Goal: Task Accomplishment & Management: Complete application form

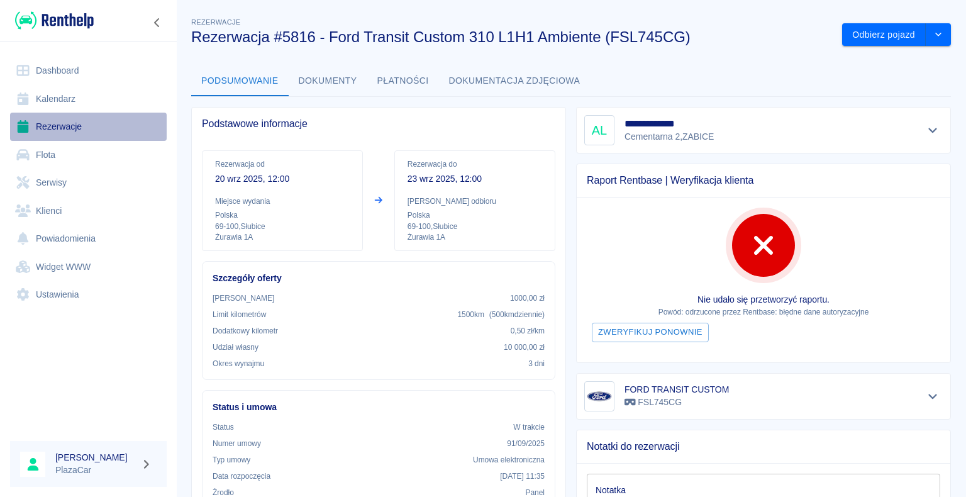
click at [58, 125] on link "Rezerwacje" at bounding box center [88, 127] width 157 height 28
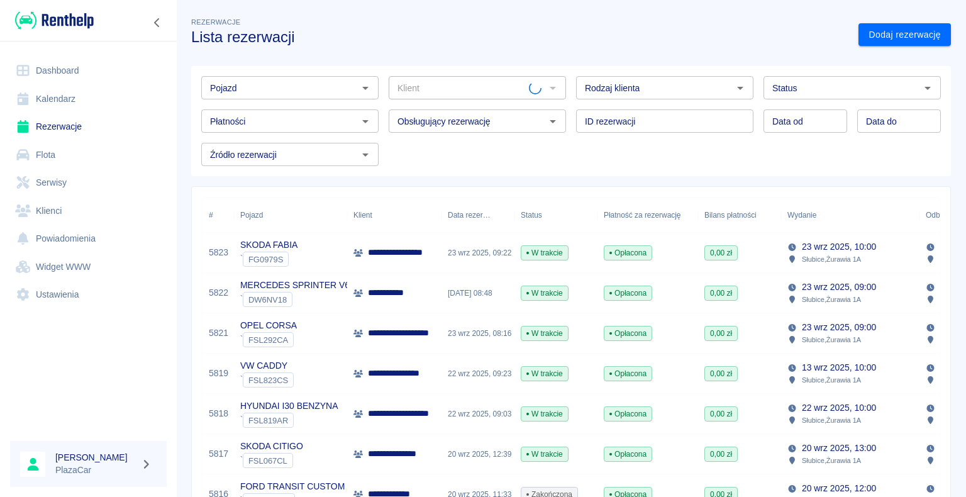
click at [548, 89] on div at bounding box center [552, 88] width 16 height 18
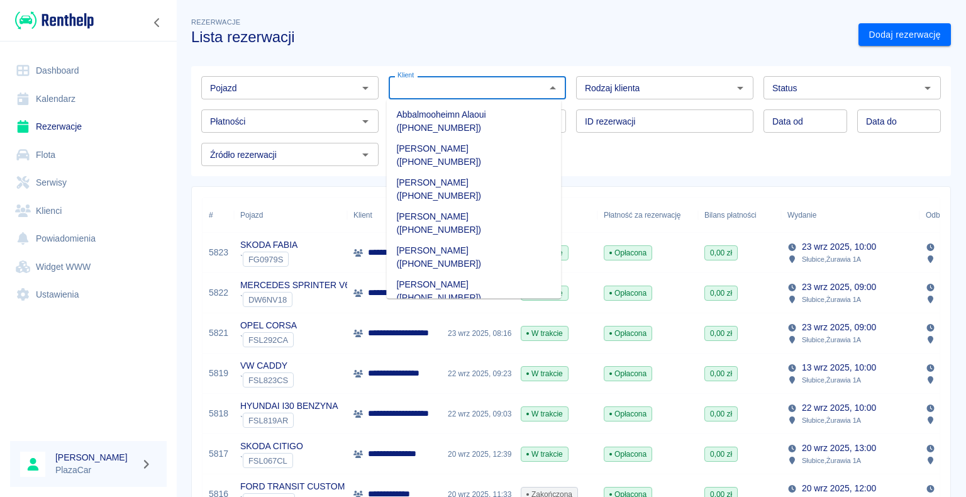
click at [457, 89] on input "Klient" at bounding box center [466, 88] width 149 height 16
click at [452, 206] on li "[PERSON_NAME] ([PHONE_NUMBER])" at bounding box center [473, 223] width 175 height 34
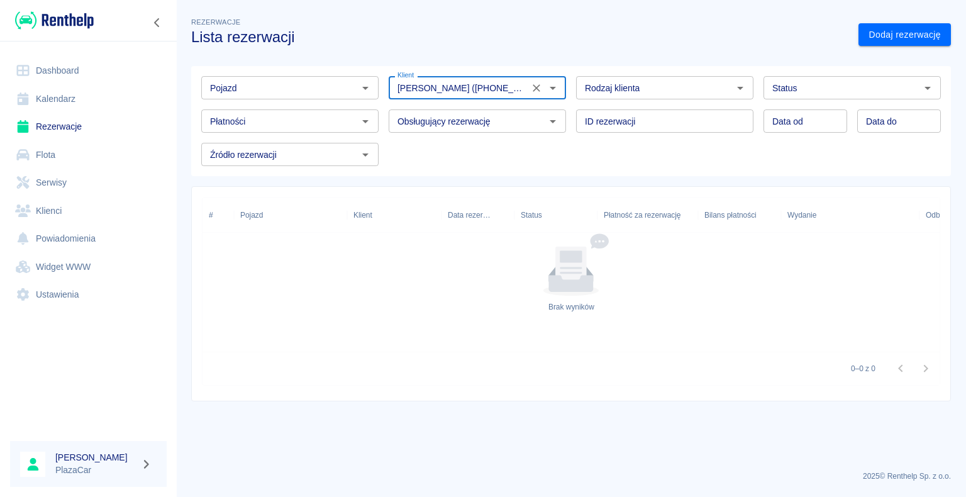
click at [924, 86] on icon "Otwórz" at bounding box center [927, 88] width 15 height 15
type input "[PERSON_NAME] ([PHONE_NUMBER])"
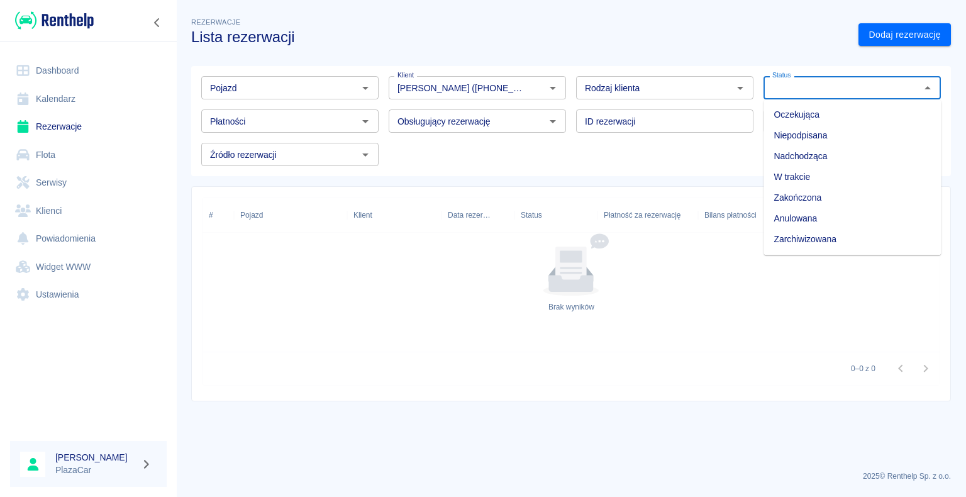
click at [853, 240] on li "Zarchiwizowana" at bounding box center [852, 239] width 177 height 21
type input "Zarchiwizowana"
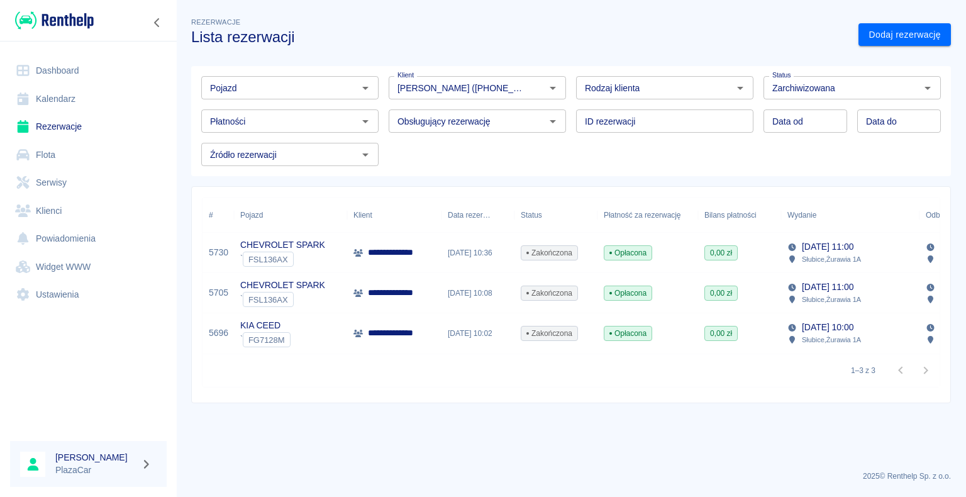
click at [425, 253] on p "**********" at bounding box center [397, 252] width 58 height 13
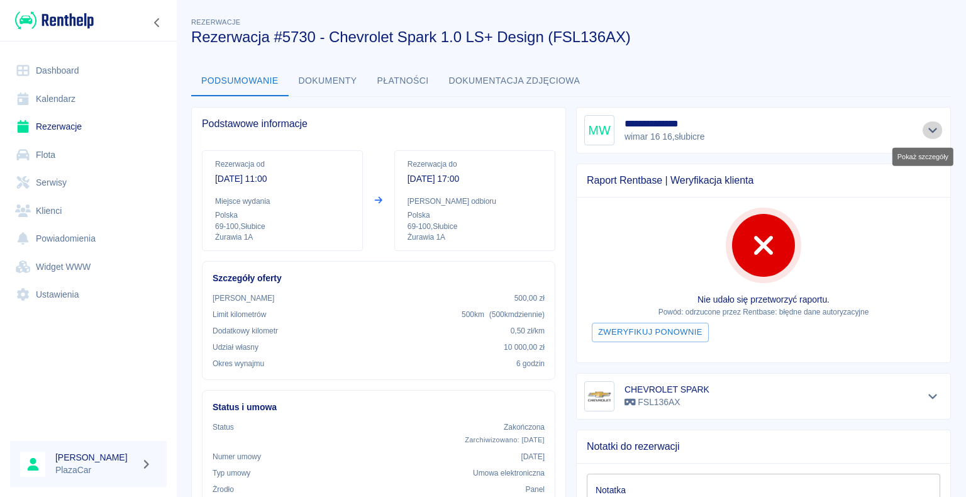
click at [926, 132] on icon "Pokaż szczegóły" at bounding box center [933, 130] width 14 height 11
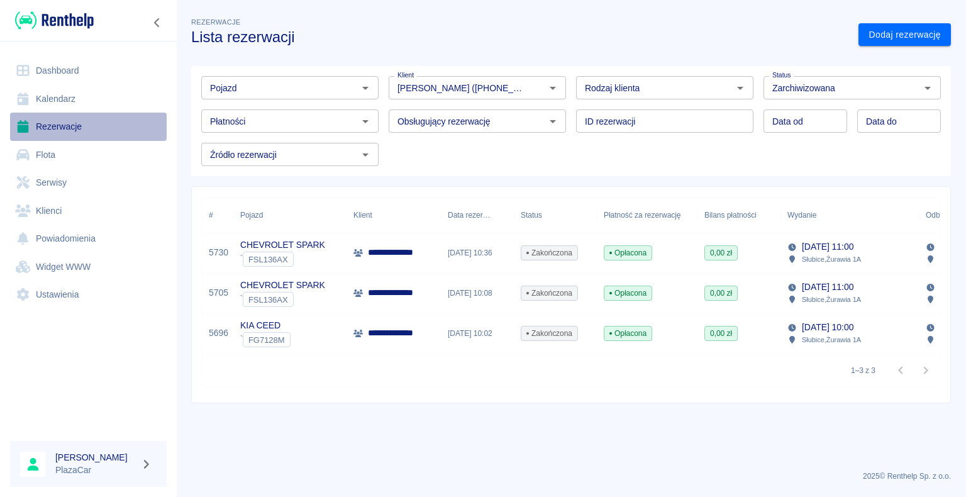
click at [46, 123] on link "Rezerwacje" at bounding box center [88, 127] width 157 height 28
click at [67, 124] on link "Rezerwacje" at bounding box center [88, 127] width 157 height 28
click at [928, 85] on icon "Otwórz" at bounding box center [927, 88] width 15 height 15
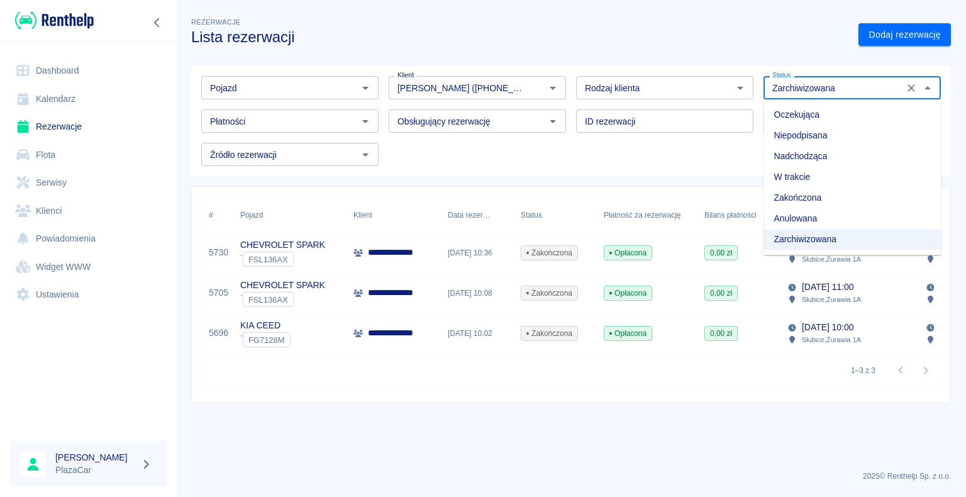
click at [806, 39] on h3 "Lista rezerwacji" at bounding box center [519, 37] width 657 height 18
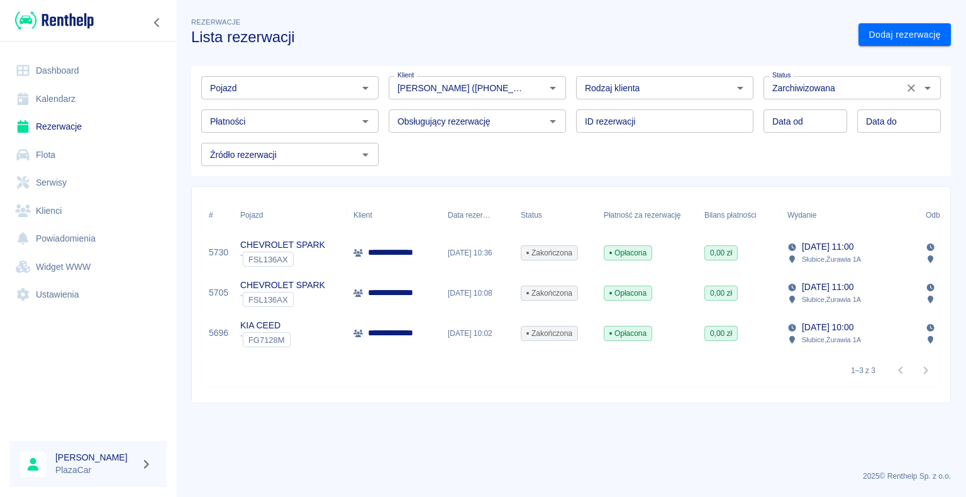
click at [908, 87] on icon "Wyczyść" at bounding box center [911, 88] width 13 height 13
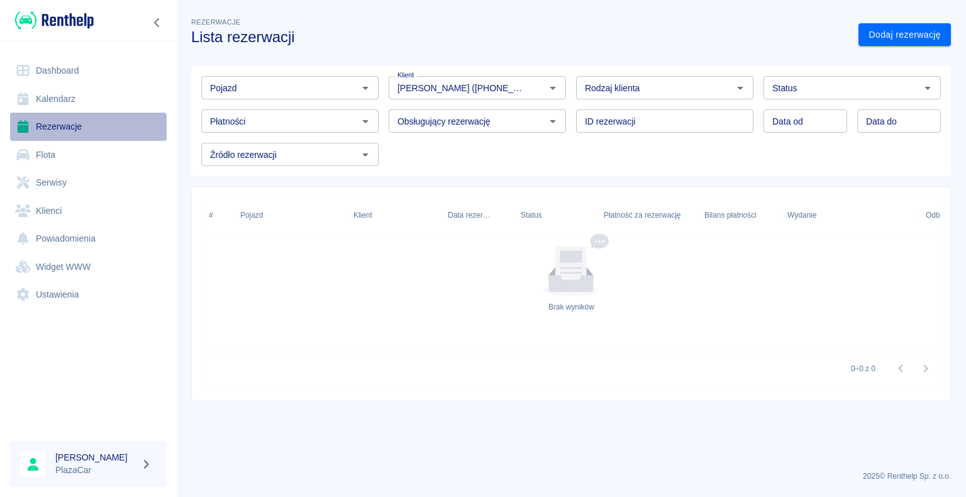
click at [48, 126] on link "Rezerwacje" at bounding box center [88, 127] width 157 height 28
click at [533, 88] on icon "Wyczyść" at bounding box center [536, 88] width 13 height 13
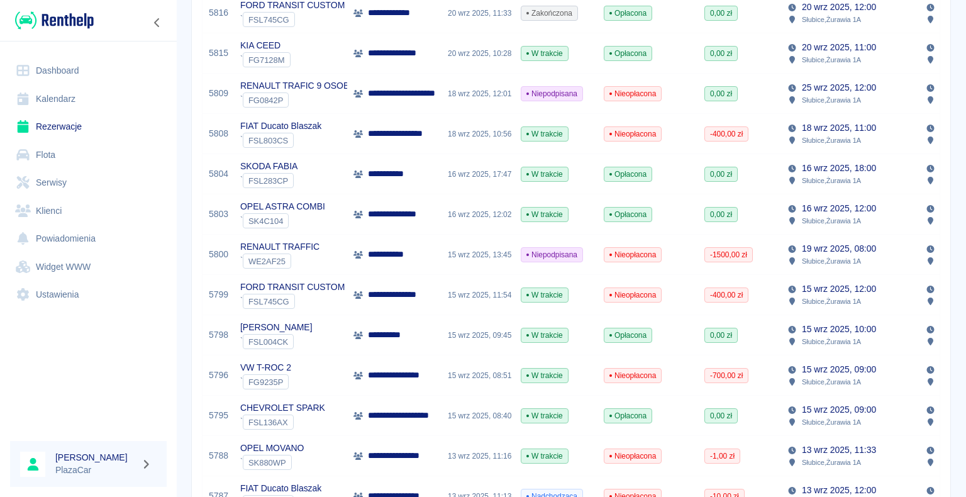
scroll to position [503, 0]
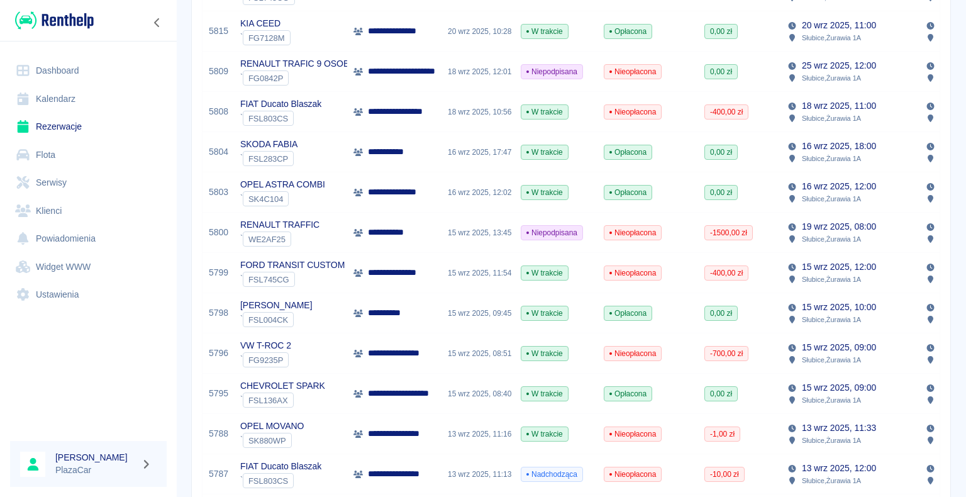
click at [403, 395] on p "**********" at bounding box center [408, 393] width 81 height 13
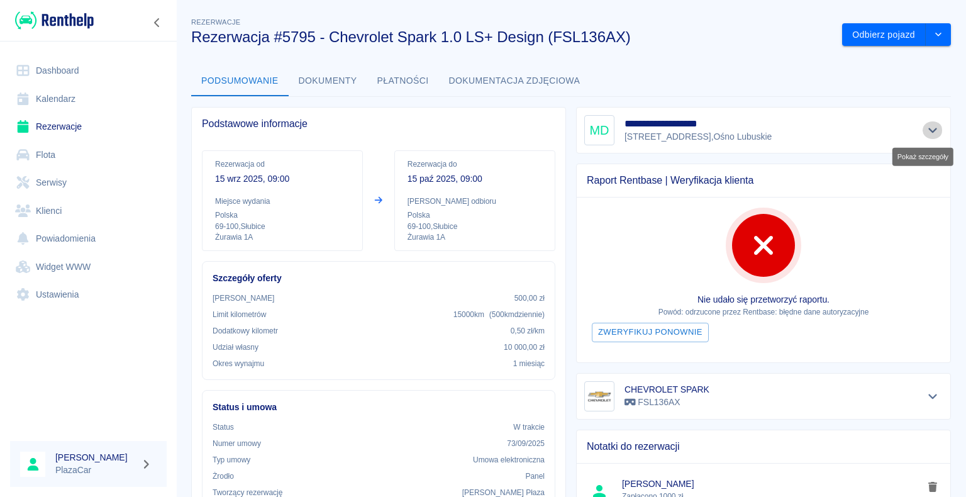
click at [926, 131] on icon "Pokaż szczegóły" at bounding box center [933, 130] width 14 height 11
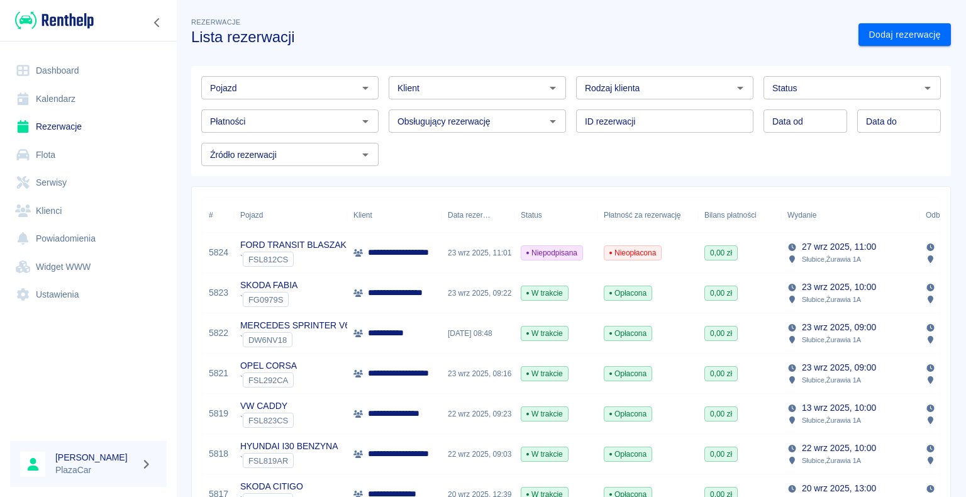
click at [733, 89] on icon "Otwórz" at bounding box center [740, 88] width 15 height 15
click at [704, 113] on li "Osoba prywatna" at bounding box center [659, 114] width 175 height 21
type input "Osoba prywatna"
click at [874, 31] on link "Dodaj rezerwację" at bounding box center [905, 34] width 92 height 23
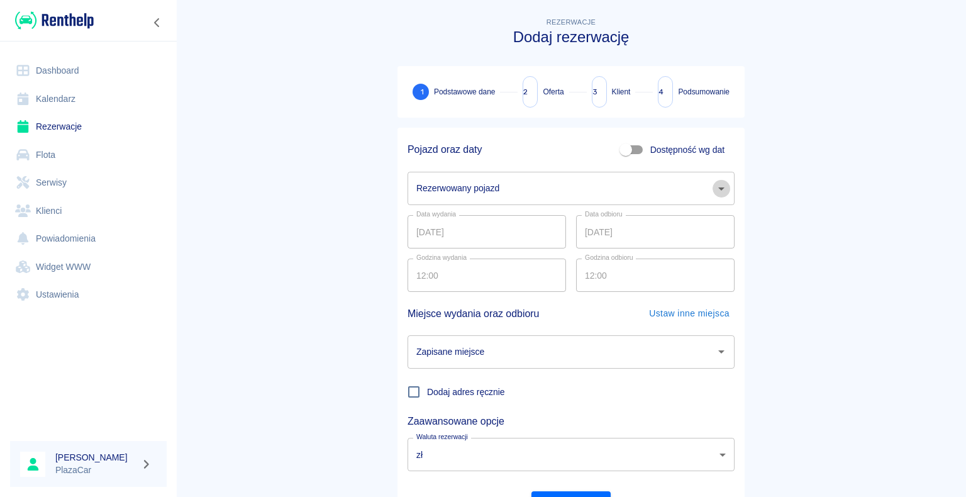
click at [718, 187] on icon "Otwórz" at bounding box center [721, 188] width 6 height 3
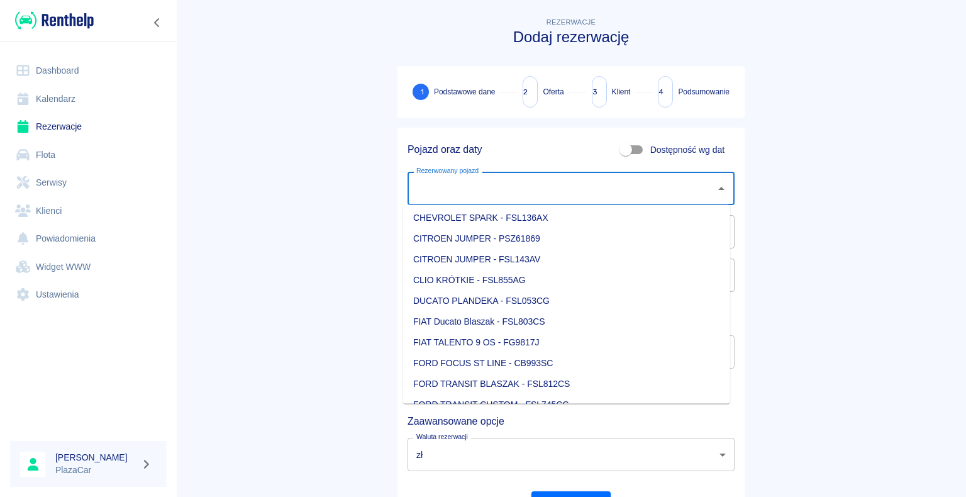
scroll to position [63, 0]
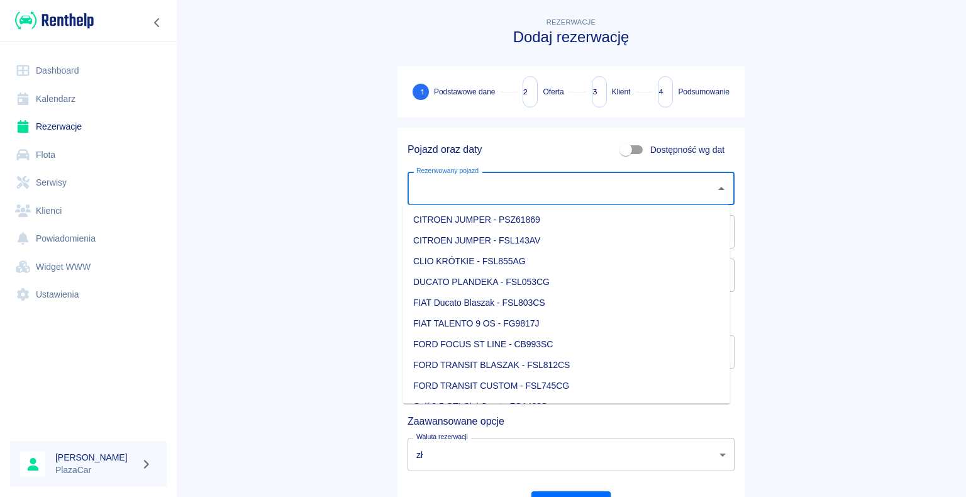
click at [593, 306] on li "FIAT Ducato Blaszak - FSL803CS" at bounding box center [566, 302] width 327 height 21
type input "FIAT Ducato Blaszak - FSL803CS"
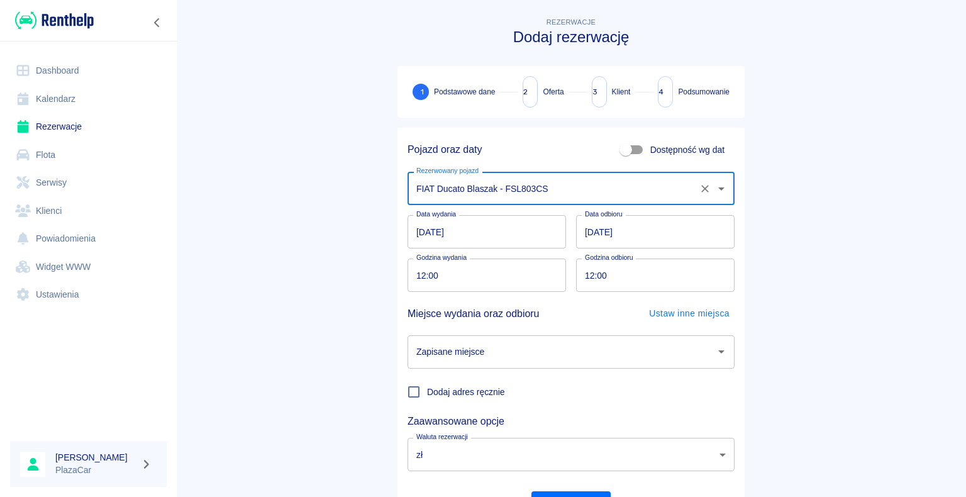
click at [718, 352] on icon "Otwórz" at bounding box center [721, 351] width 6 height 3
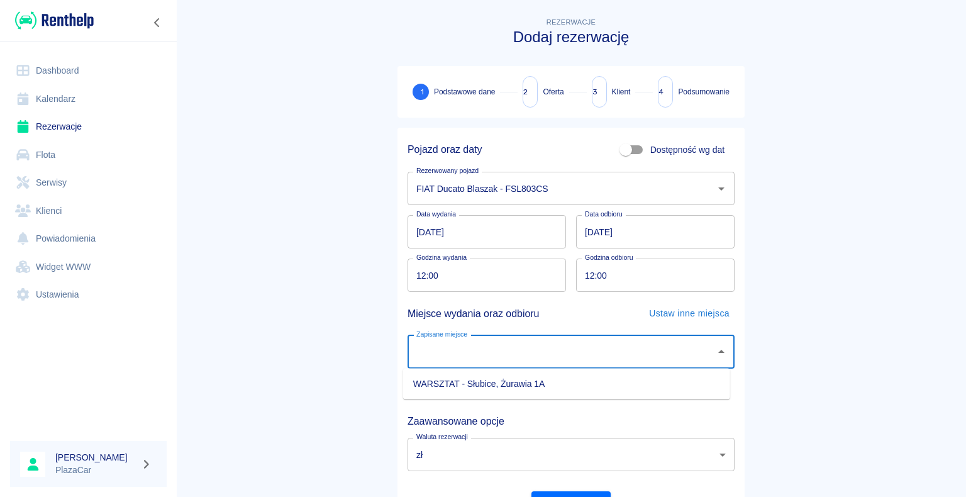
click at [626, 379] on li "WARSZTAT - Słubice, Żurawia 1A" at bounding box center [566, 384] width 327 height 21
type input "WARSZTAT - Słubice, Żurawia 1A"
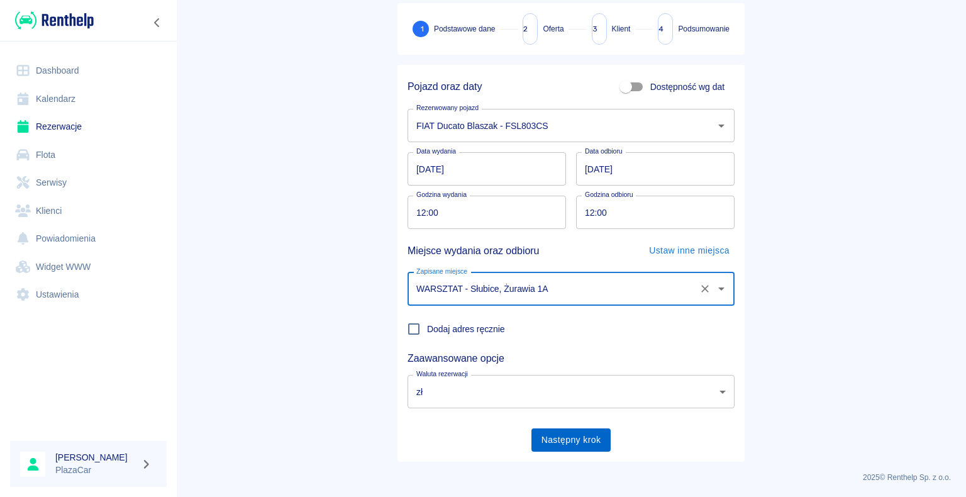
click at [572, 438] on button "Następny krok" at bounding box center [572, 439] width 80 height 23
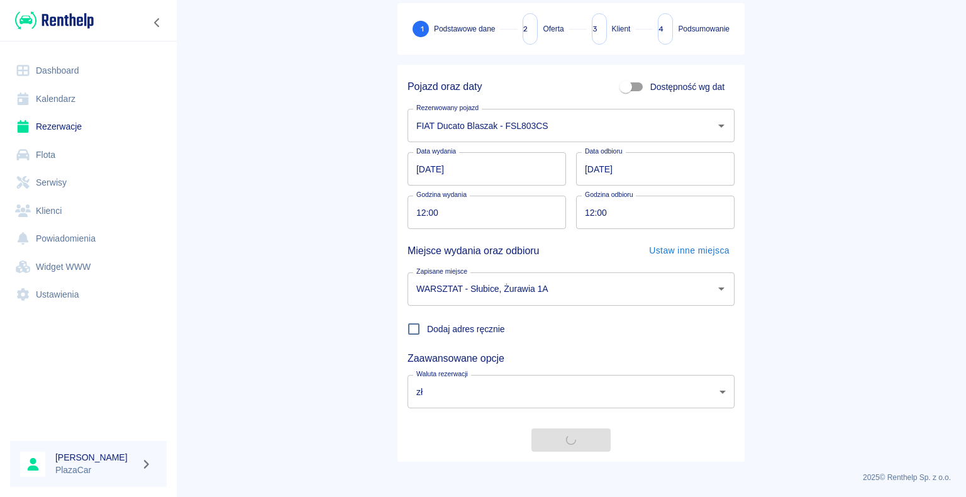
scroll to position [0, 0]
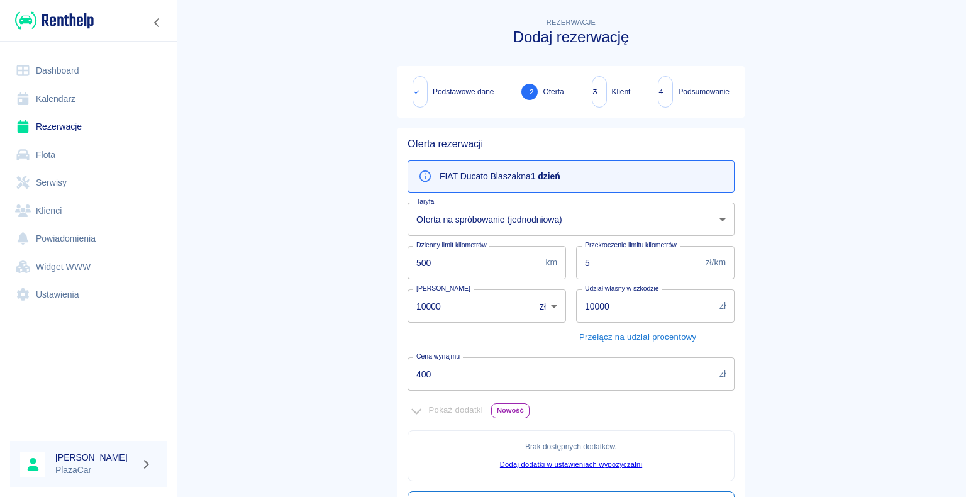
click at [438, 303] on input "10000" at bounding box center [467, 305] width 118 height 33
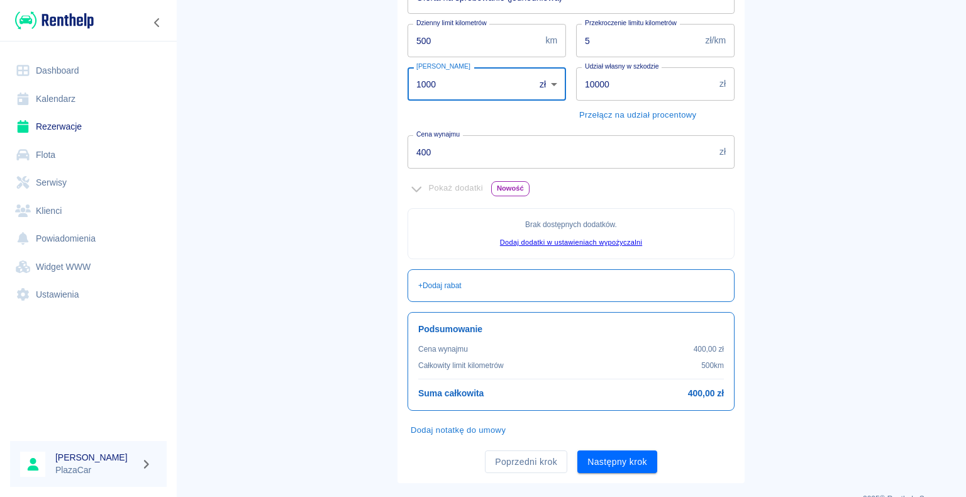
scroll to position [243, 0]
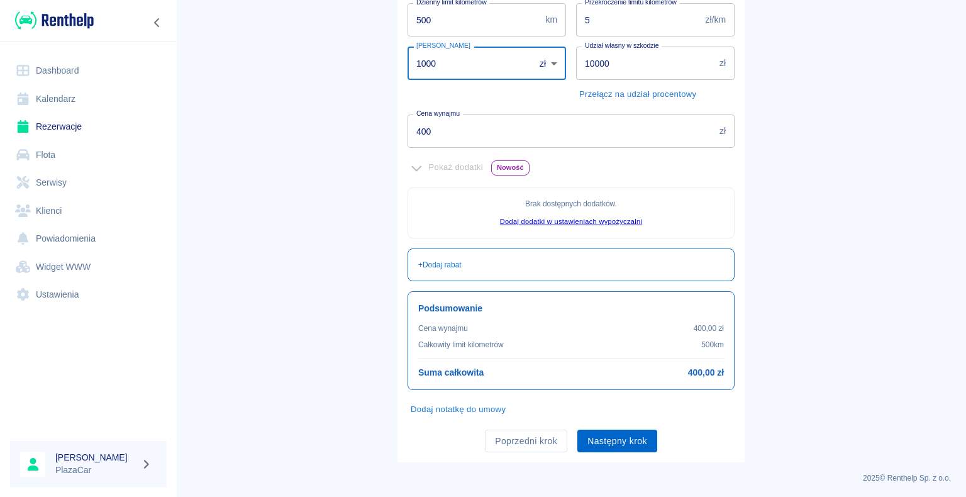
type input "1000"
click at [610, 439] on button "Następny krok" at bounding box center [617, 441] width 80 height 23
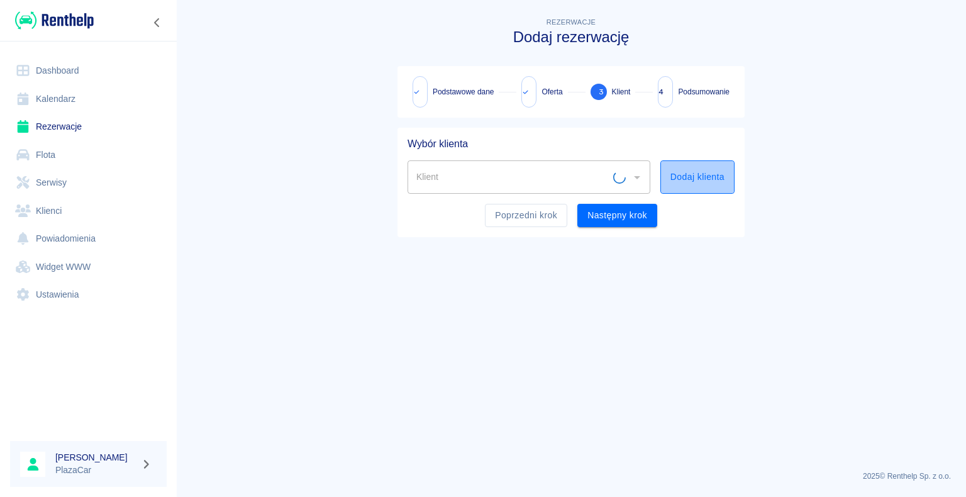
click at [677, 178] on button "Dodaj klienta" at bounding box center [697, 176] width 74 height 33
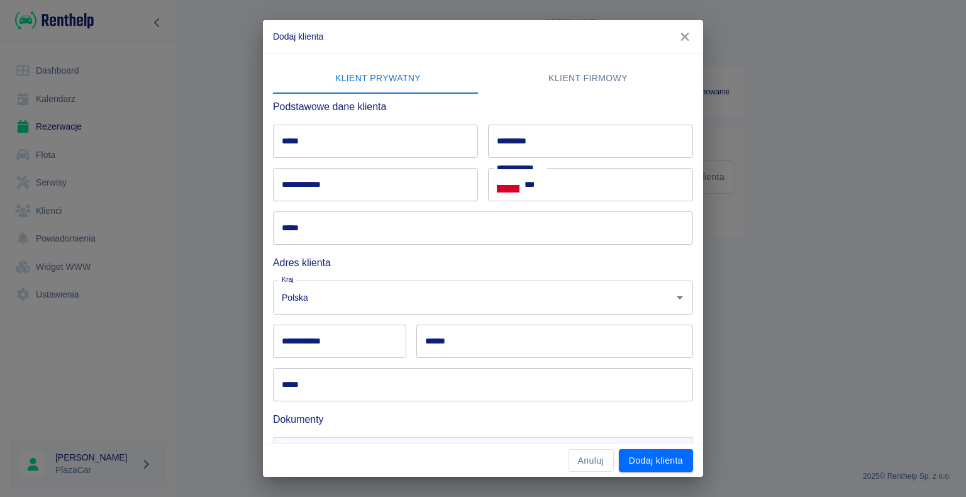
click at [543, 143] on input "*********" at bounding box center [590, 141] width 205 height 33
type input "**********"
click at [302, 134] on input "*****" at bounding box center [375, 141] width 205 height 33
type input "******"
click at [541, 182] on input "***" at bounding box center [609, 184] width 169 height 33
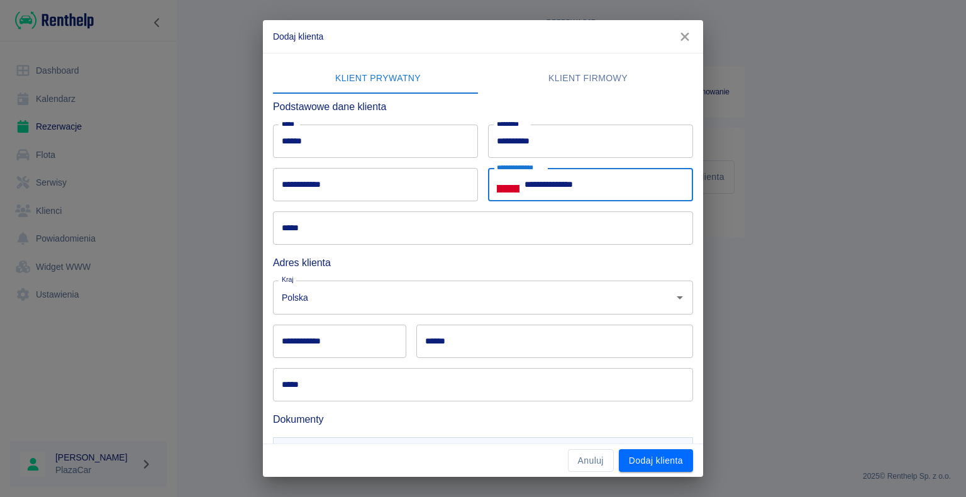
type input "**********"
click at [337, 181] on input "**********" at bounding box center [375, 184] width 205 height 33
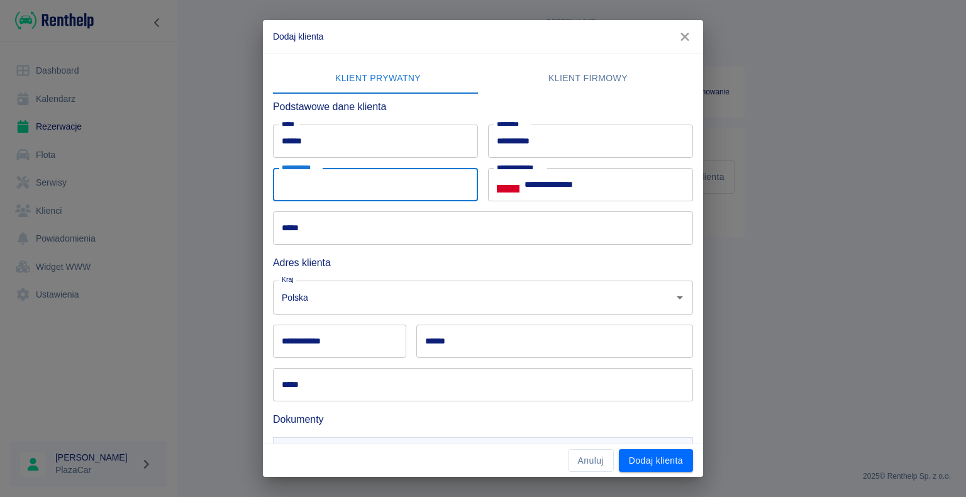
type input "**********"
type input "******"
type input "********"
type input "**********"
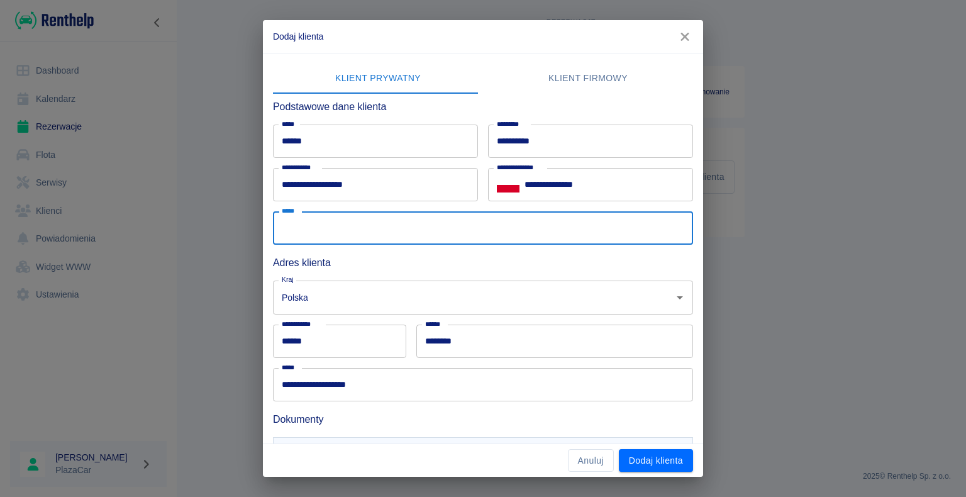
click at [329, 230] on input "*****" at bounding box center [483, 227] width 420 height 33
type input "*********"
click at [337, 303] on input "Polska" at bounding box center [466, 297] width 374 height 22
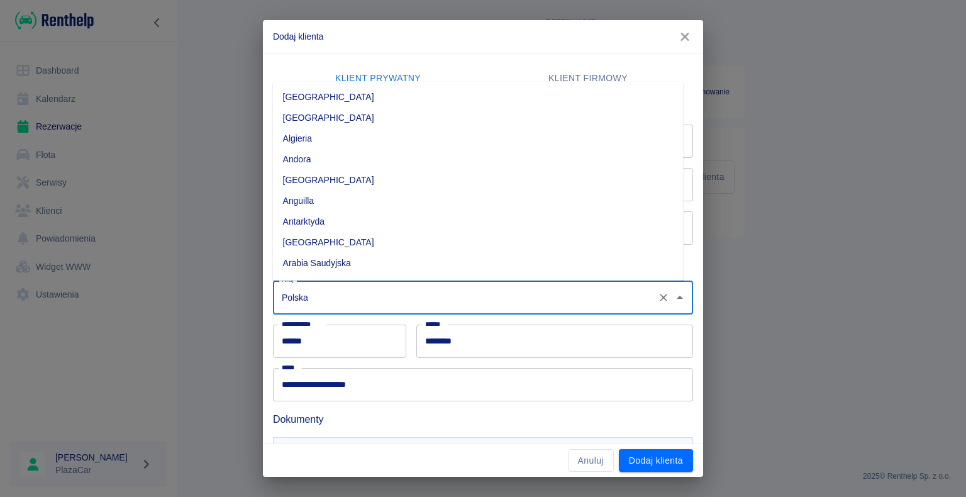
scroll to position [3314, 0]
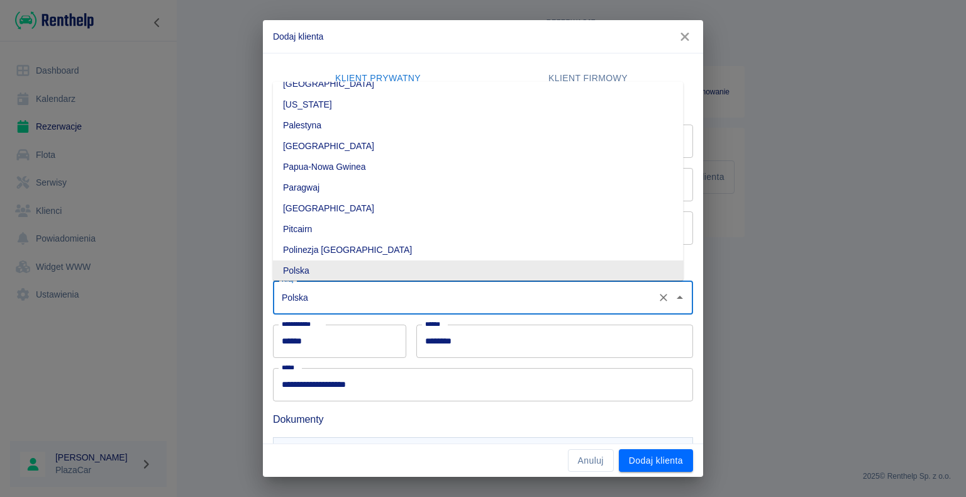
click at [239, 259] on div "**********" at bounding box center [483, 248] width 966 height 497
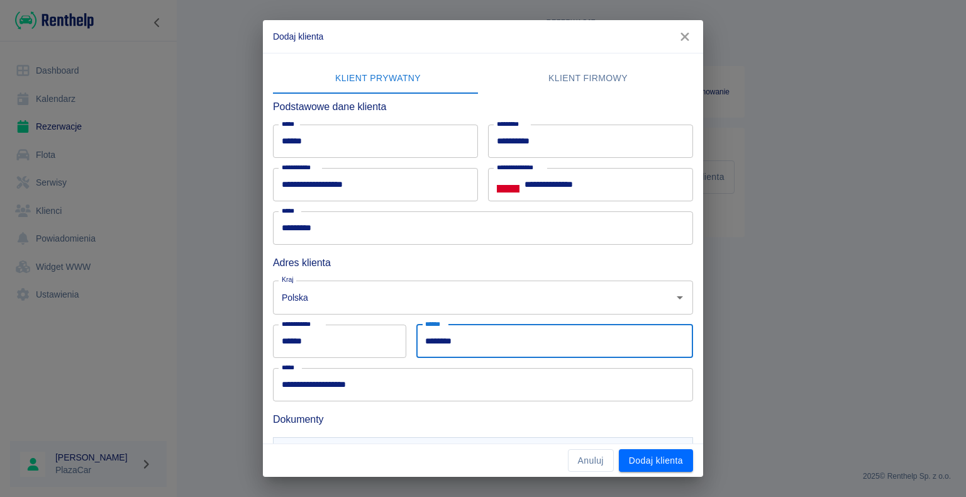
click at [462, 343] on input "********" at bounding box center [554, 341] width 277 height 33
click at [221, 333] on div "**********" at bounding box center [483, 248] width 966 height 497
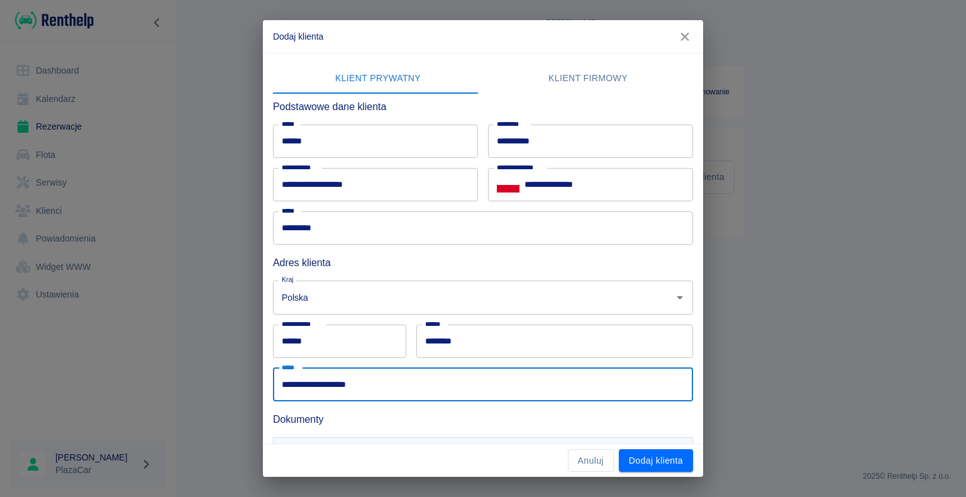
click at [360, 382] on input "**********" at bounding box center [483, 384] width 420 height 33
type input "*"
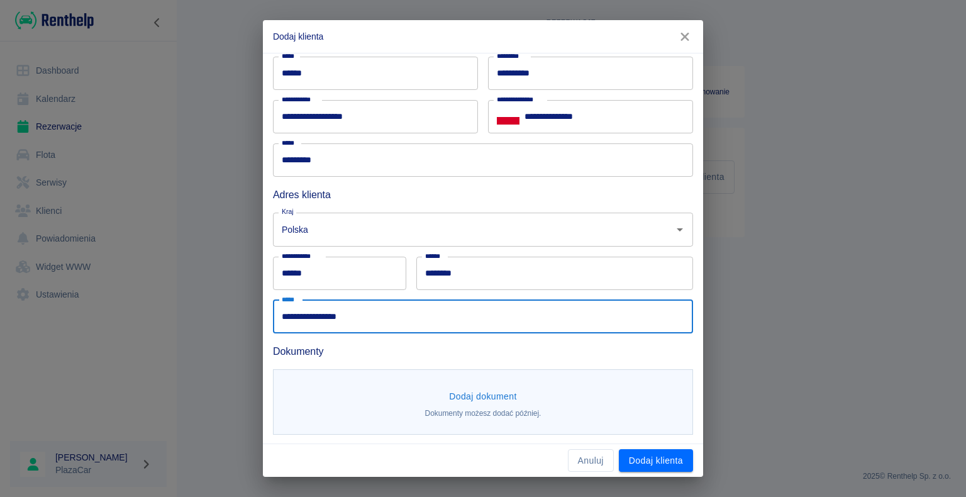
scroll to position [69, 0]
type input "**********"
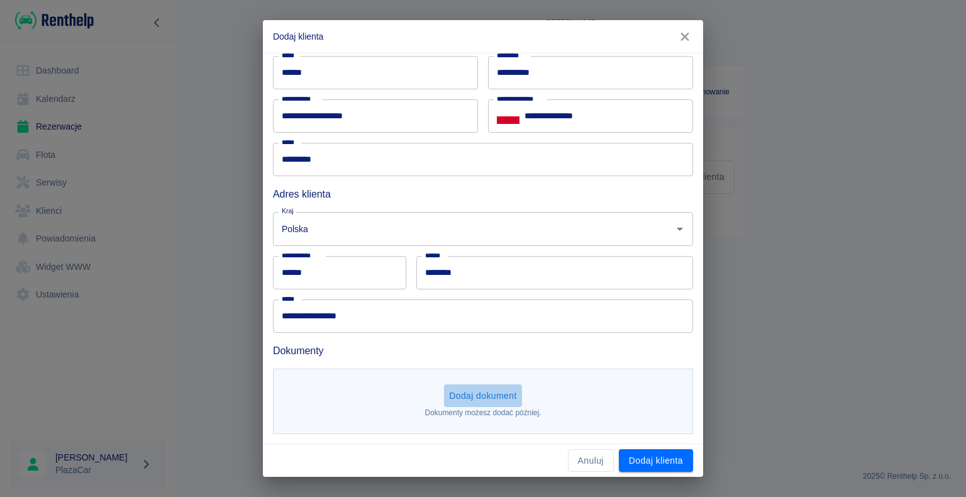
click at [479, 395] on button "Dodaj dokument" at bounding box center [483, 395] width 78 height 23
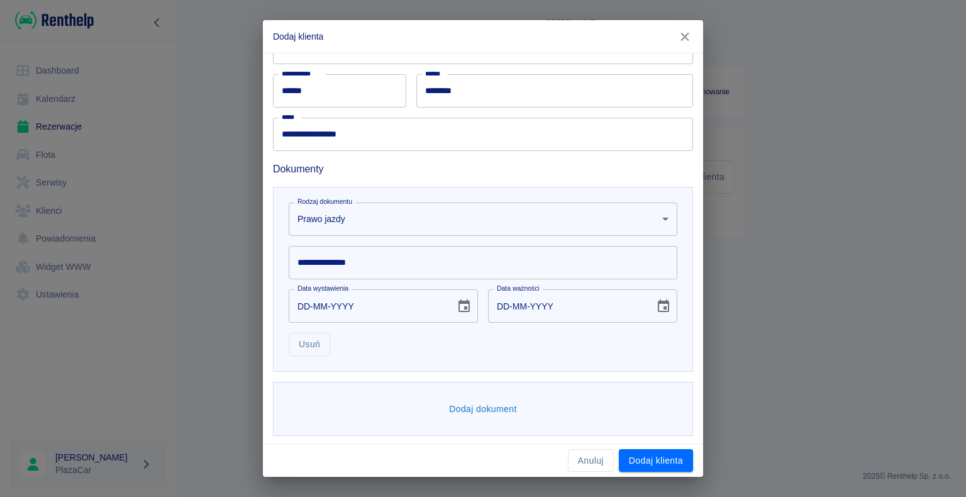
scroll to position [252, 0]
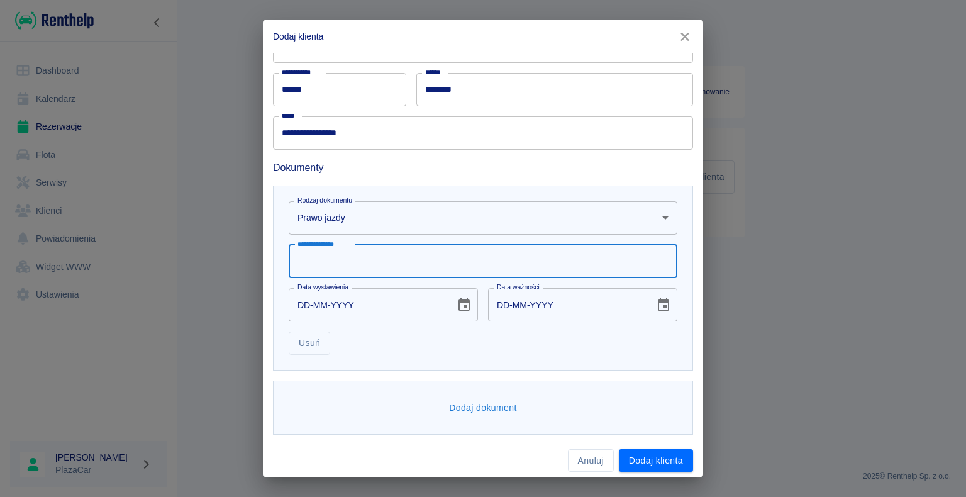
click at [306, 260] on input "**********" at bounding box center [483, 261] width 389 height 33
type input "*******"
click at [310, 303] on input "DD-MM-YYYY" at bounding box center [368, 304] width 158 height 33
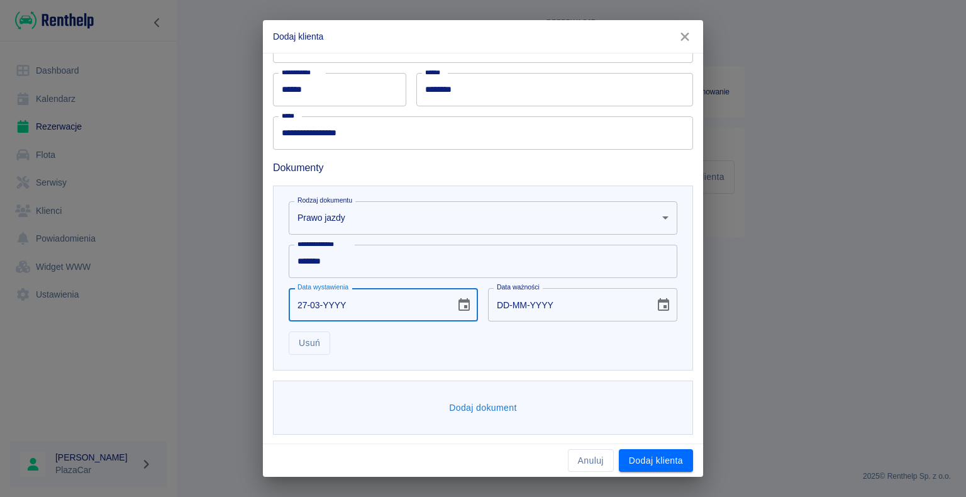
type input "27-03-0002"
type input "27-03-0012"
type input "27-03-0020"
type input "27-03-0030"
type input "27-03-0202"
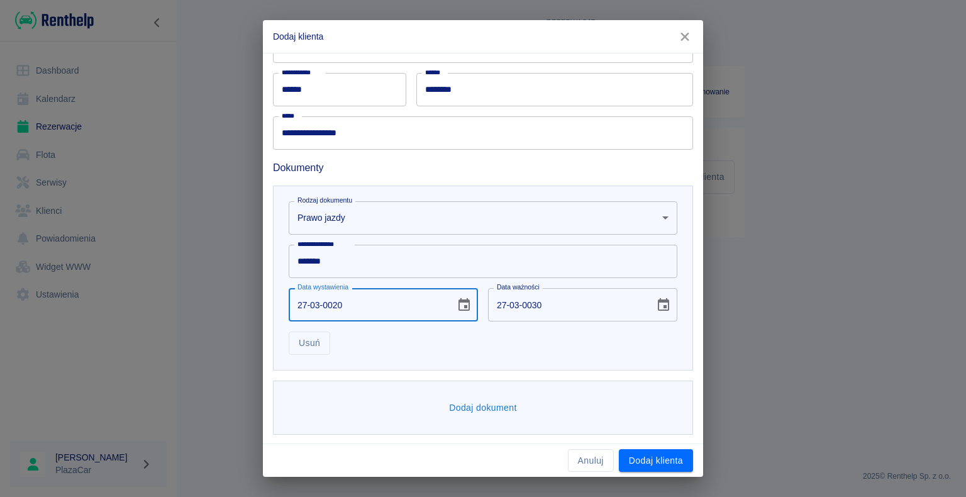
type input "27-03-0212"
type input "[DATE]"
click at [199, 313] on div "**********" at bounding box center [483, 248] width 966 height 497
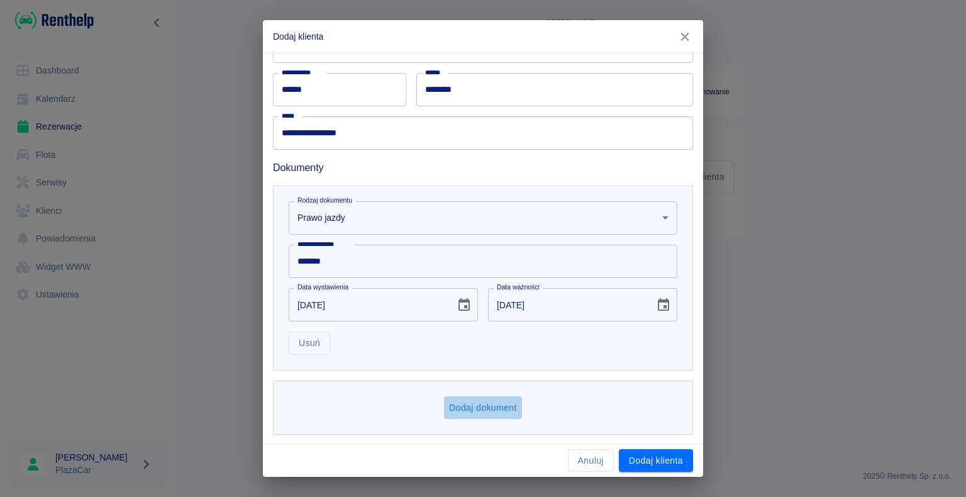
click at [477, 404] on button "Dodaj dokument" at bounding box center [483, 407] width 78 height 23
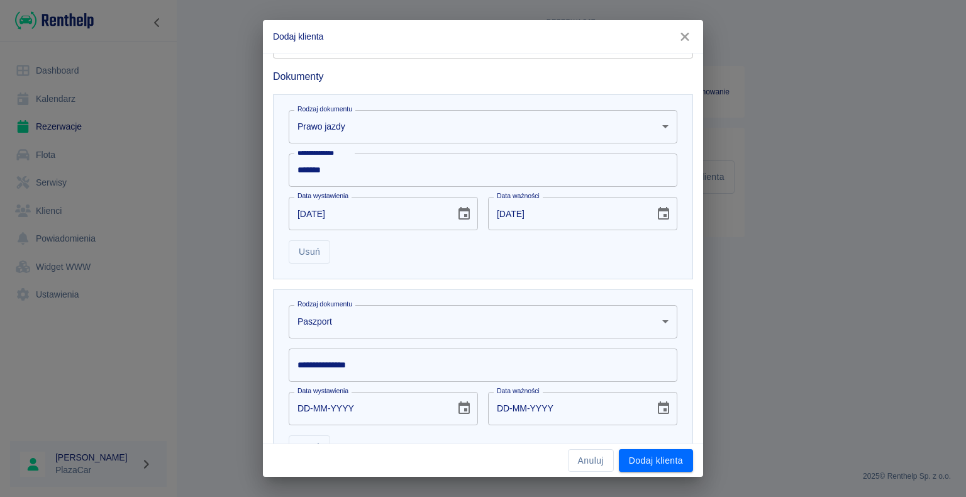
scroll to position [440, 0]
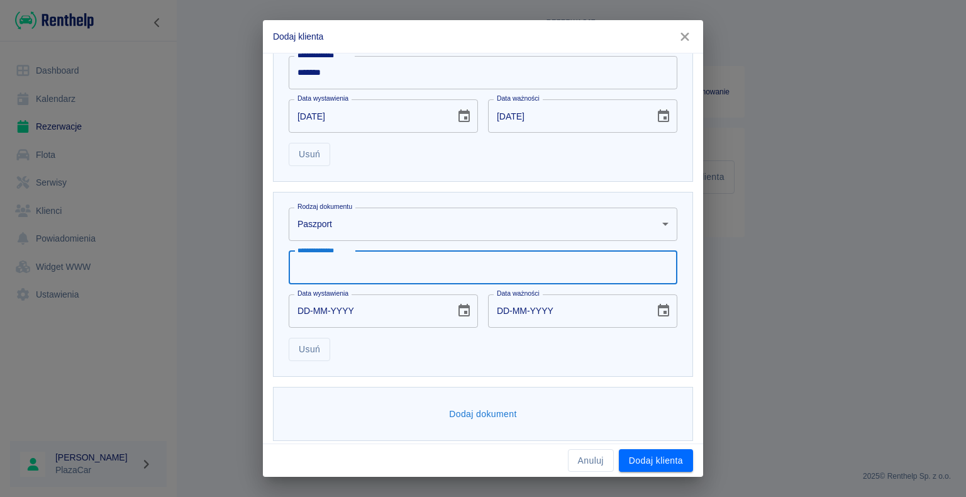
click at [316, 263] on input "**********" at bounding box center [483, 267] width 389 height 33
type input "*********"
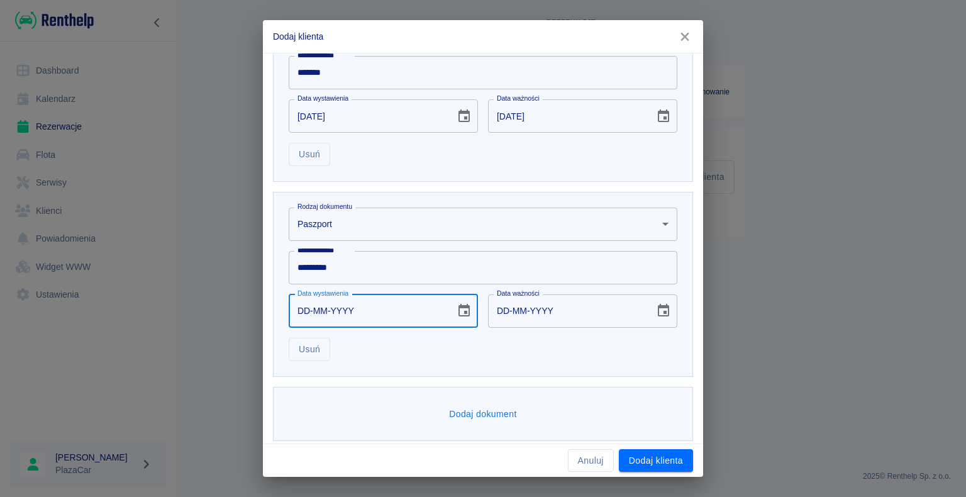
click at [307, 311] on input "DD-MM-YYYY" at bounding box center [368, 310] width 158 height 33
type input "24-03-0002"
type input "24-03-0012"
type input "24-03-0020"
type input "24-03-0030"
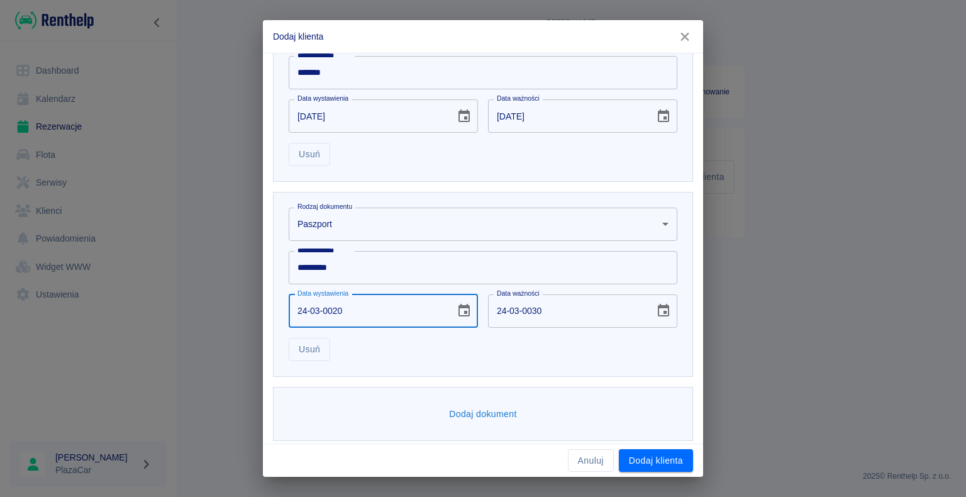
type input "24-03-0202"
type input "24-03-0212"
type input "[DATE]"
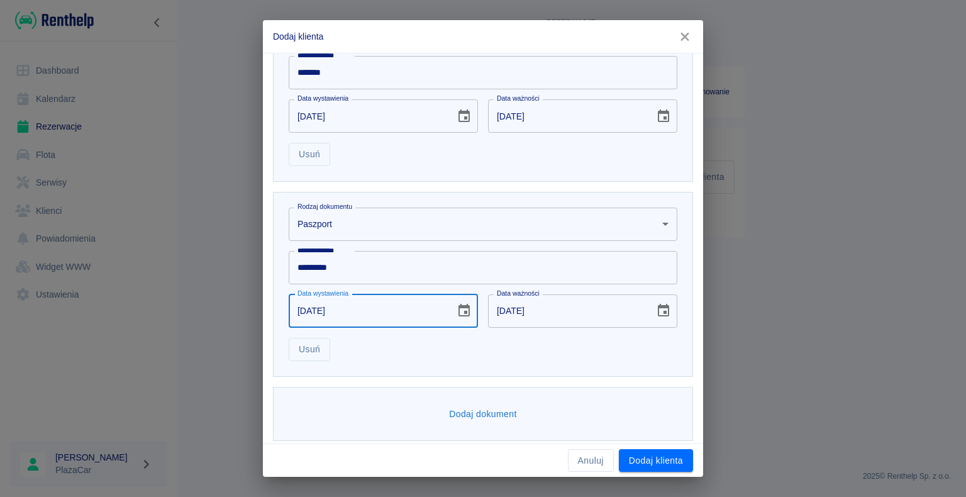
click at [230, 272] on div "**********" at bounding box center [483, 248] width 966 height 497
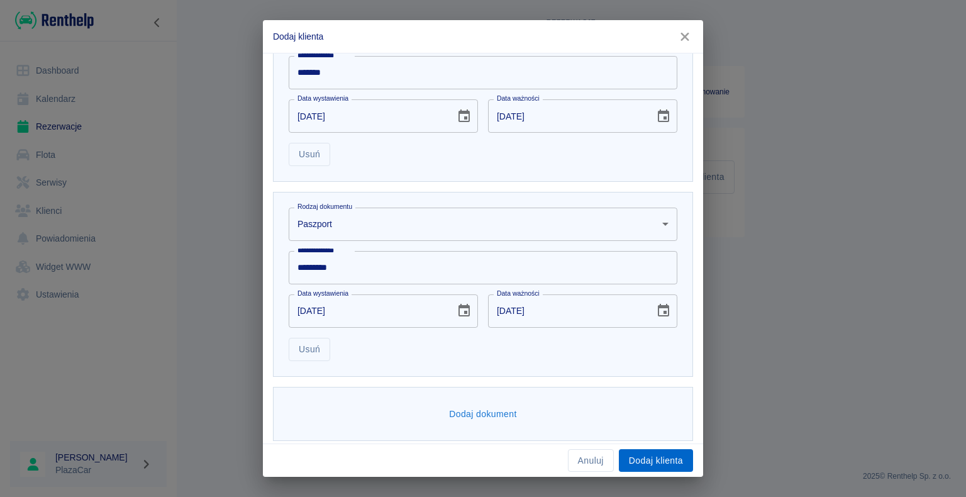
click at [652, 458] on button "Dodaj klienta" at bounding box center [656, 460] width 74 height 23
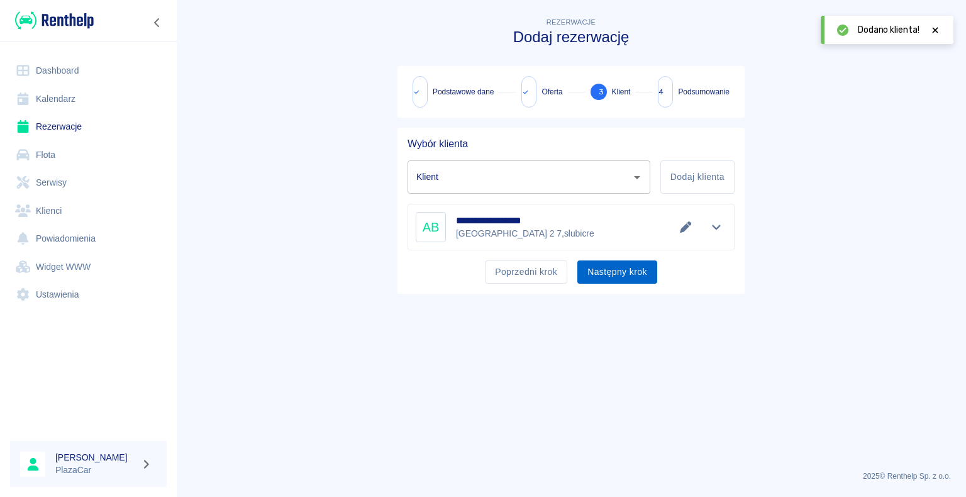
click at [616, 273] on button "Następny krok" at bounding box center [617, 271] width 80 height 23
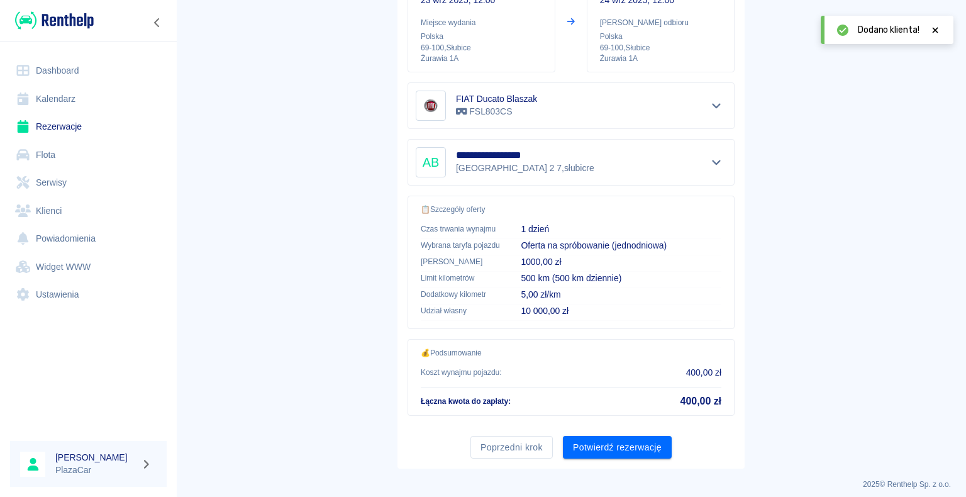
scroll to position [194, 0]
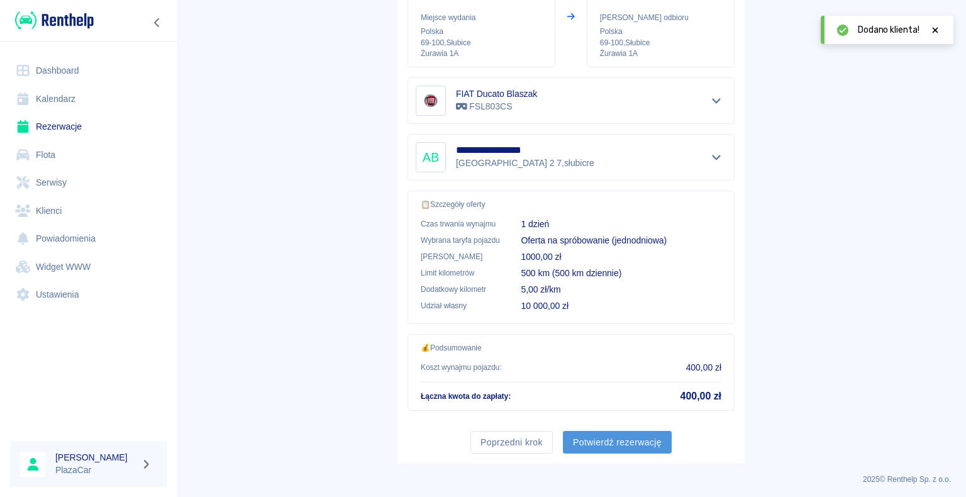
click at [608, 438] on button "Potwierdź rezerwację" at bounding box center [617, 442] width 109 height 23
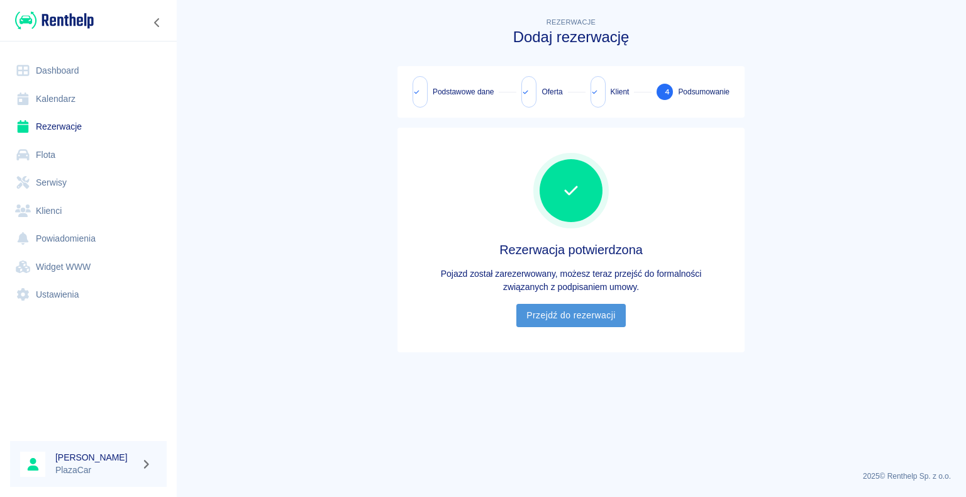
click at [572, 315] on link "Przejdź do rezerwacji" at bounding box center [570, 315] width 109 height 23
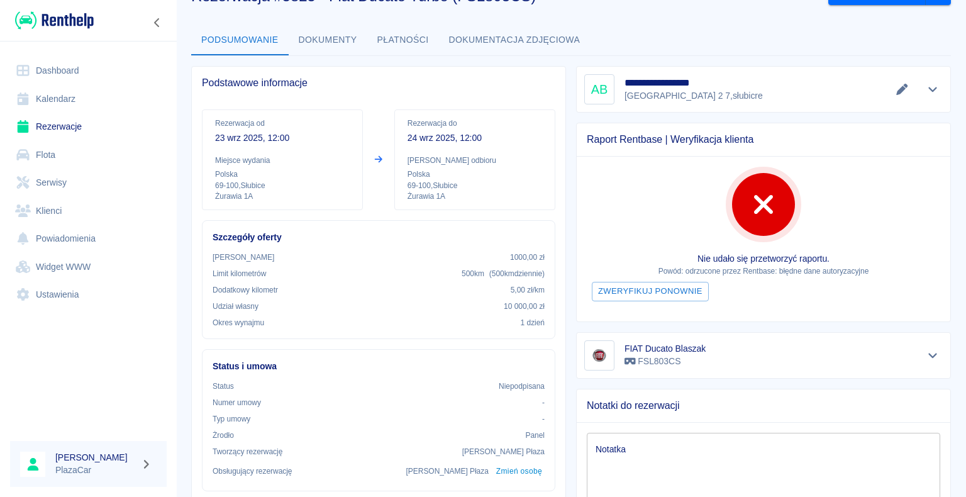
scroll to position [63, 0]
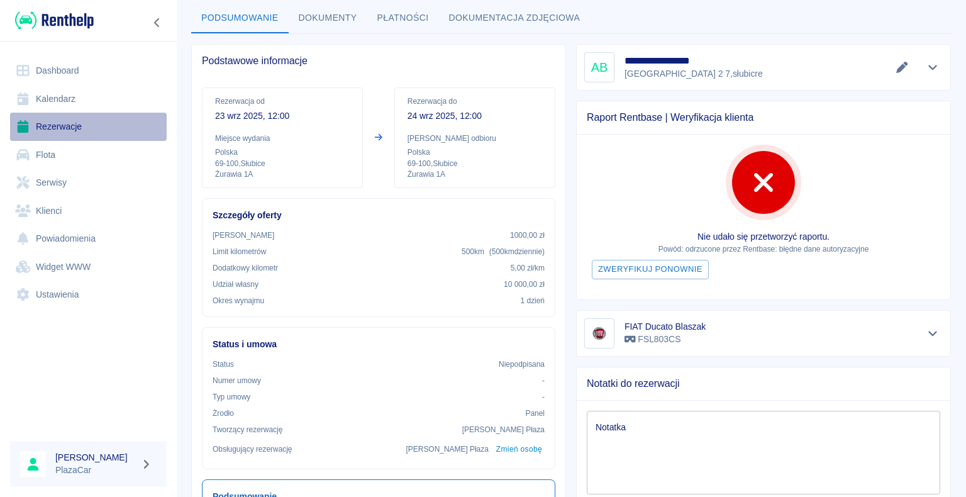
click at [64, 125] on link "Rezerwacje" at bounding box center [88, 127] width 157 height 28
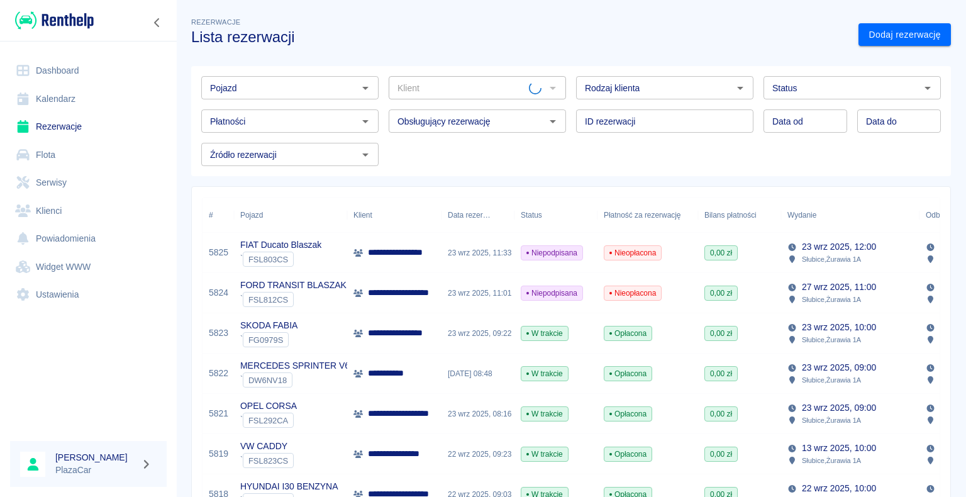
click at [20, 20] on img at bounding box center [54, 20] width 79 height 21
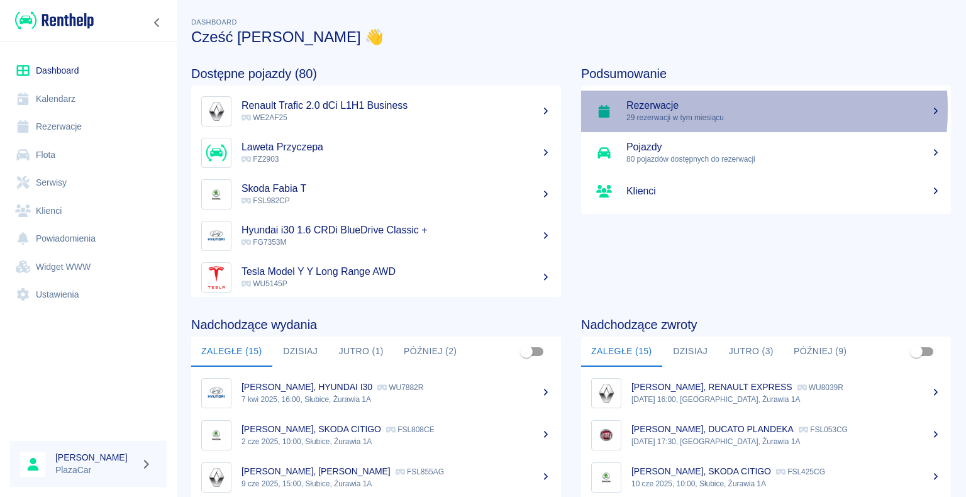
click at [682, 109] on h5 "Rezerwacje" at bounding box center [783, 105] width 315 height 13
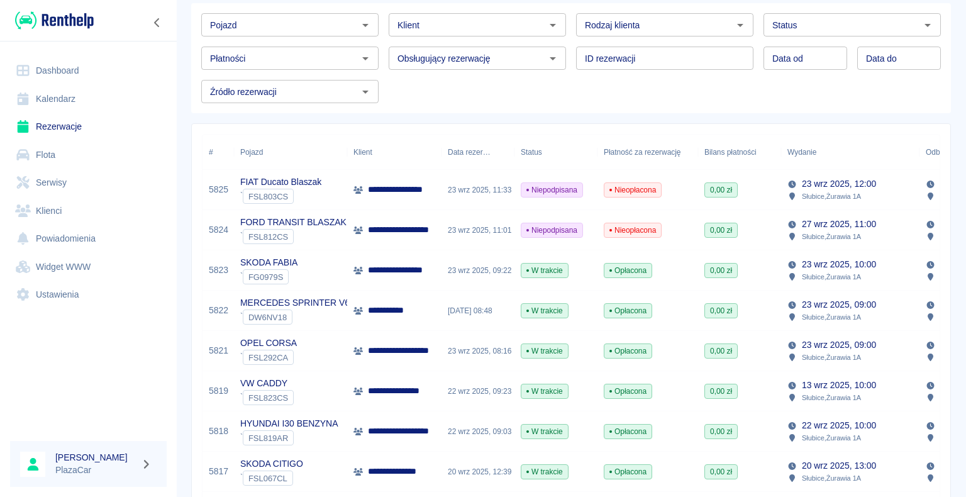
scroll to position [126, 0]
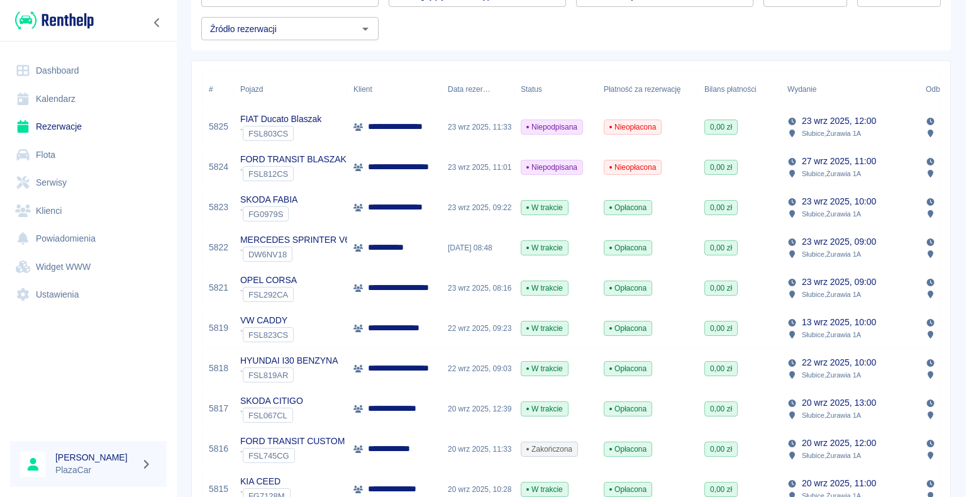
click at [584, 416] on div "W trakcie" at bounding box center [556, 409] width 83 height 40
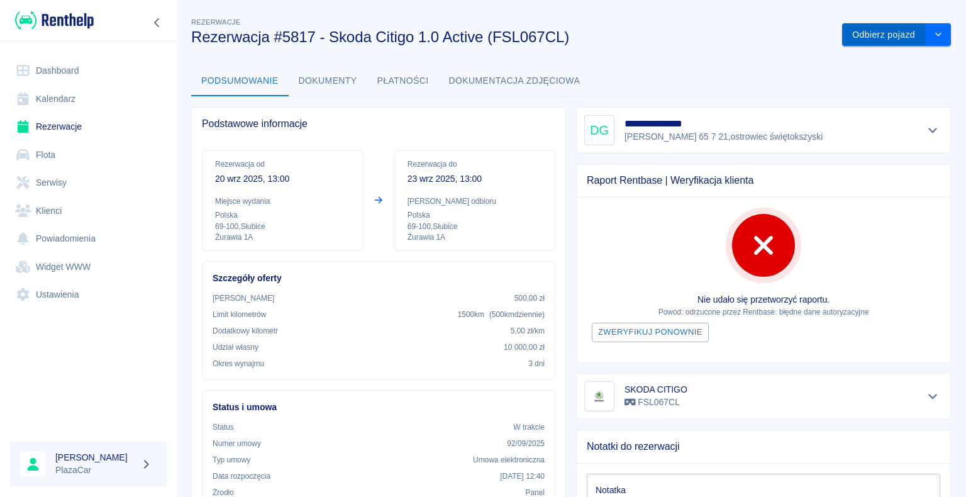
click at [863, 36] on button "Odbierz pojazd" at bounding box center [884, 34] width 84 height 23
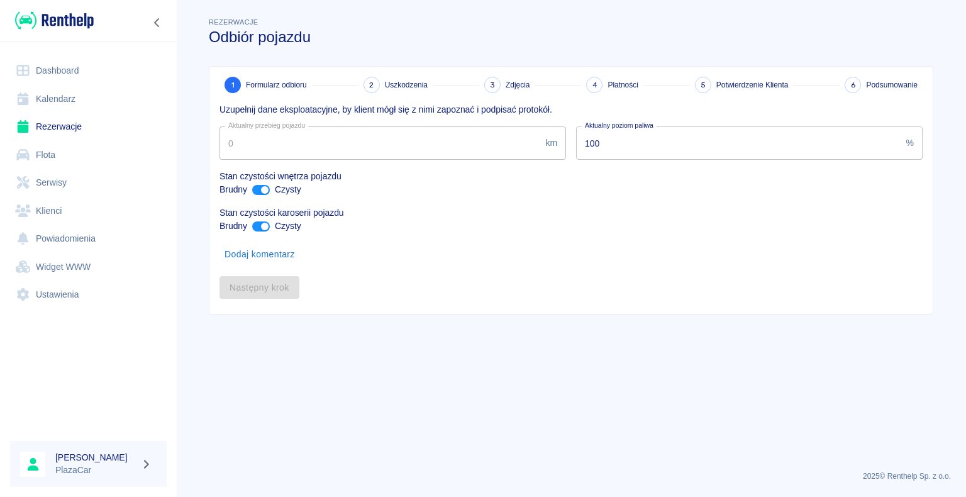
type input "236555"
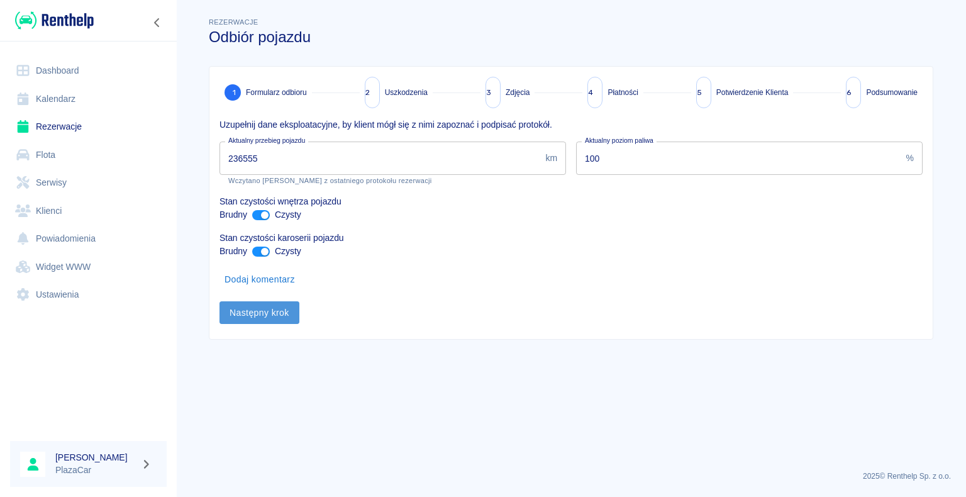
click at [257, 309] on button "Następny krok" at bounding box center [260, 312] width 80 height 23
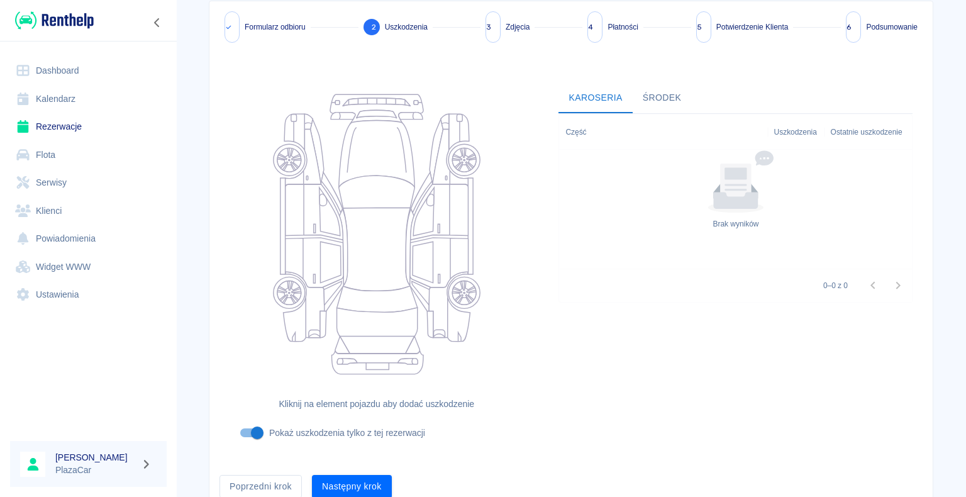
scroll to position [118, 0]
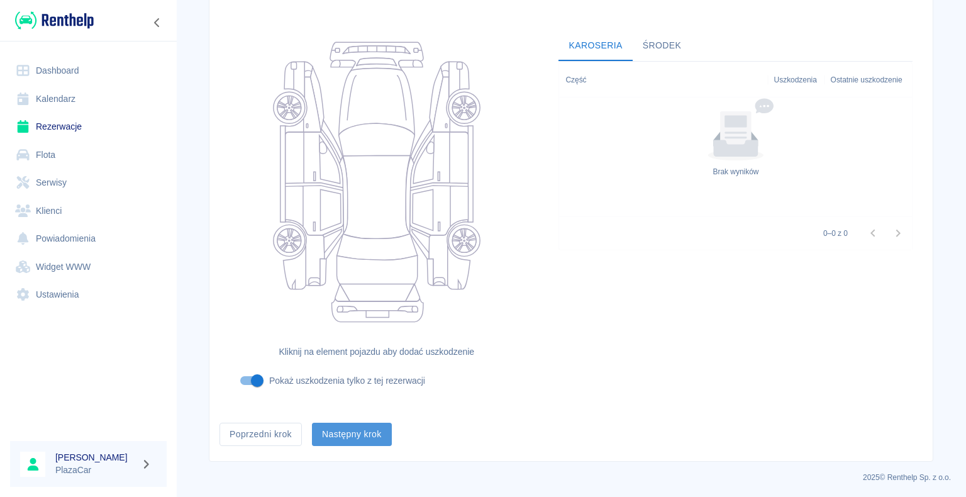
click at [349, 434] on button "Następny krok" at bounding box center [352, 434] width 80 height 23
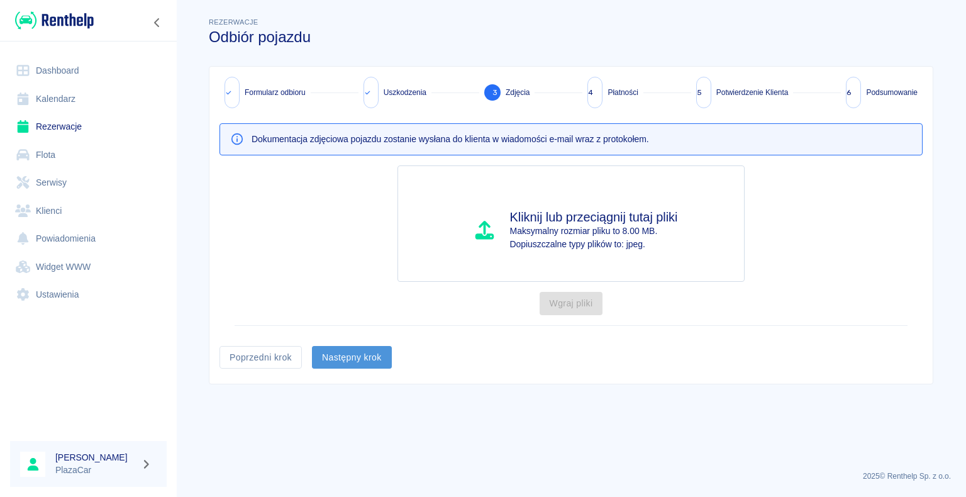
click at [350, 361] on button "Następny krok" at bounding box center [352, 357] width 80 height 23
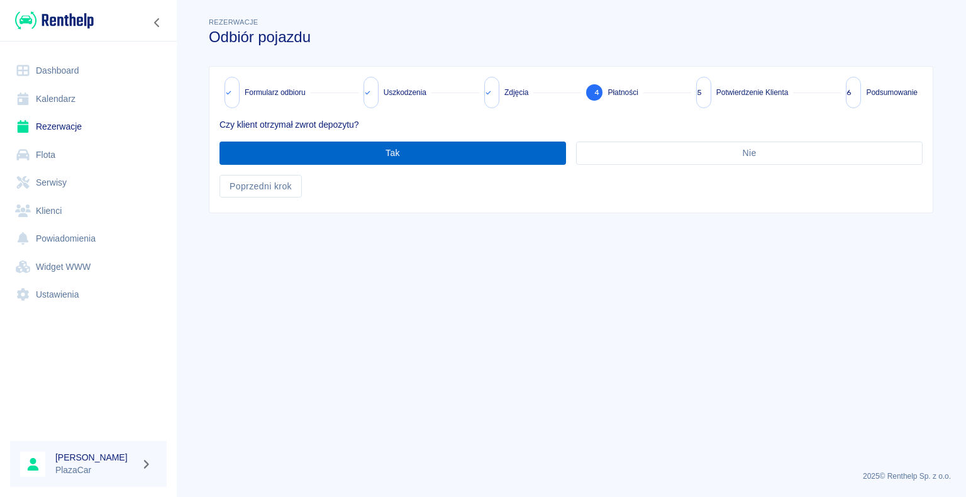
click at [392, 152] on button "Tak" at bounding box center [393, 153] width 347 height 23
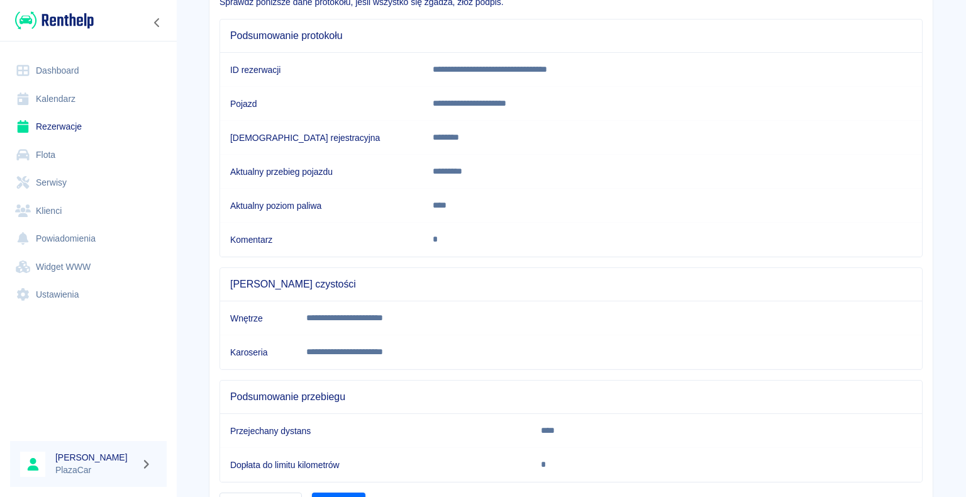
scroll to position [190, 0]
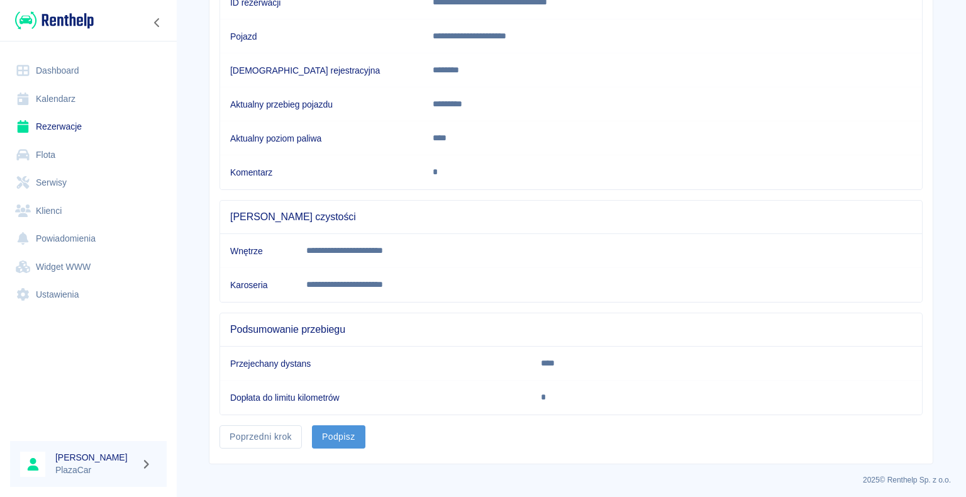
click at [336, 429] on button "Podpisz" at bounding box center [338, 436] width 53 height 23
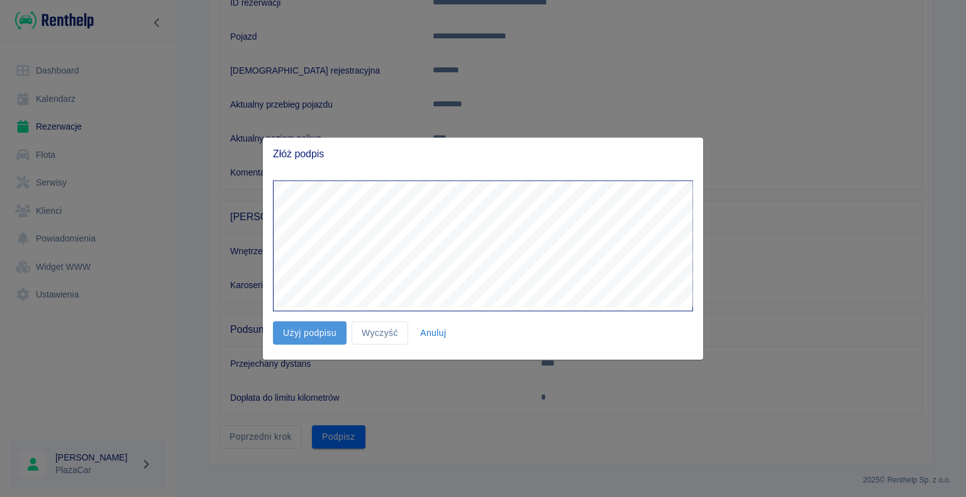
click at [310, 333] on button "Użyj podpisu" at bounding box center [310, 332] width 74 height 23
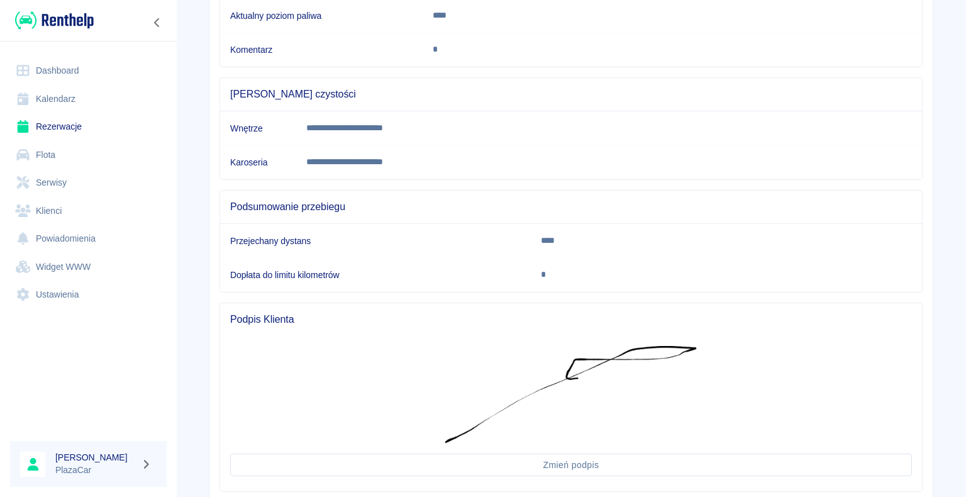
scroll to position [389, 0]
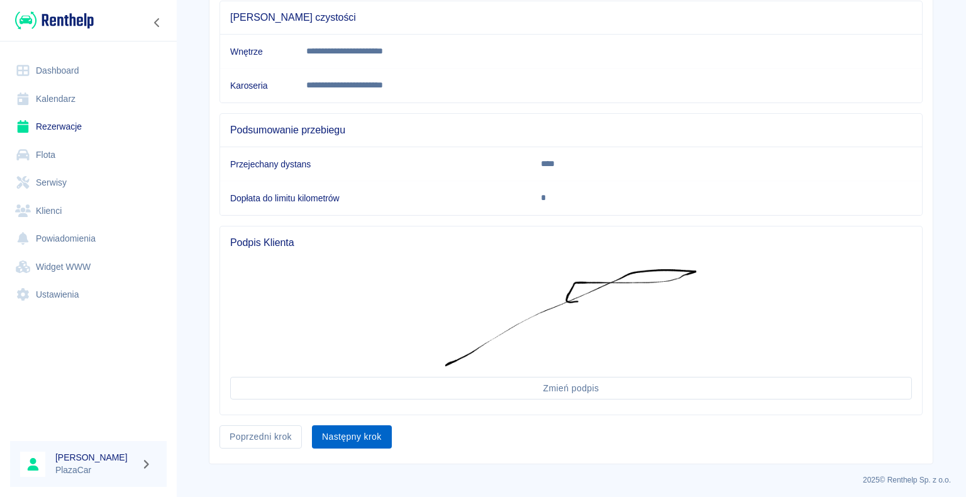
click at [356, 431] on button "Następny krok" at bounding box center [352, 436] width 80 height 23
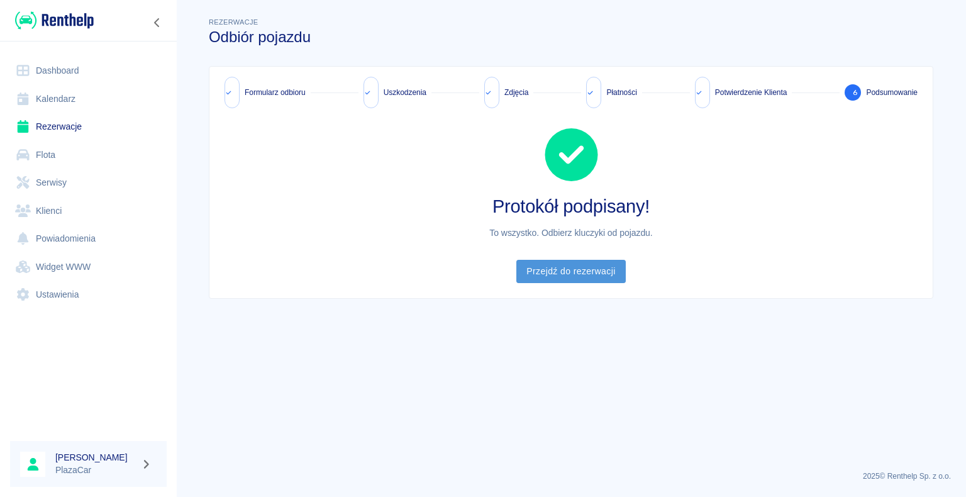
click at [562, 269] on link "Przejdź do rezerwacji" at bounding box center [570, 271] width 109 height 23
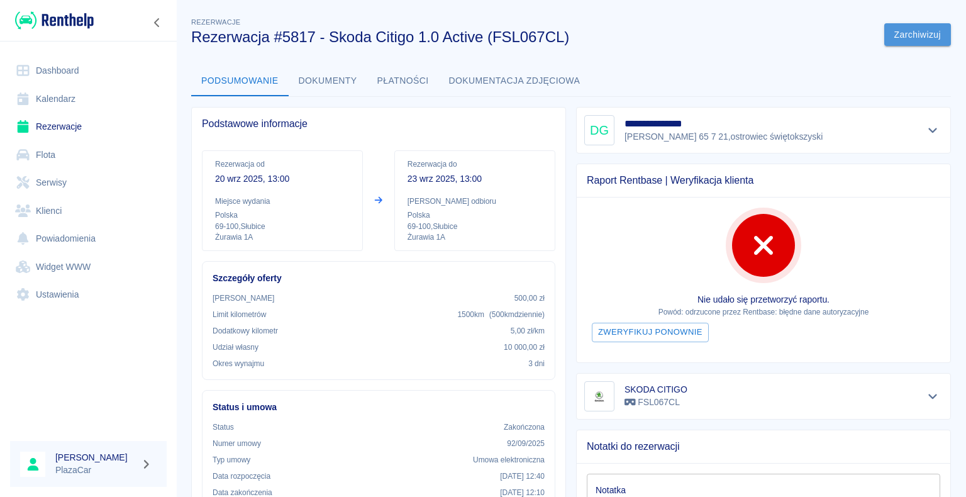
click at [898, 29] on button "Zarchiwizuj" at bounding box center [917, 34] width 67 height 23
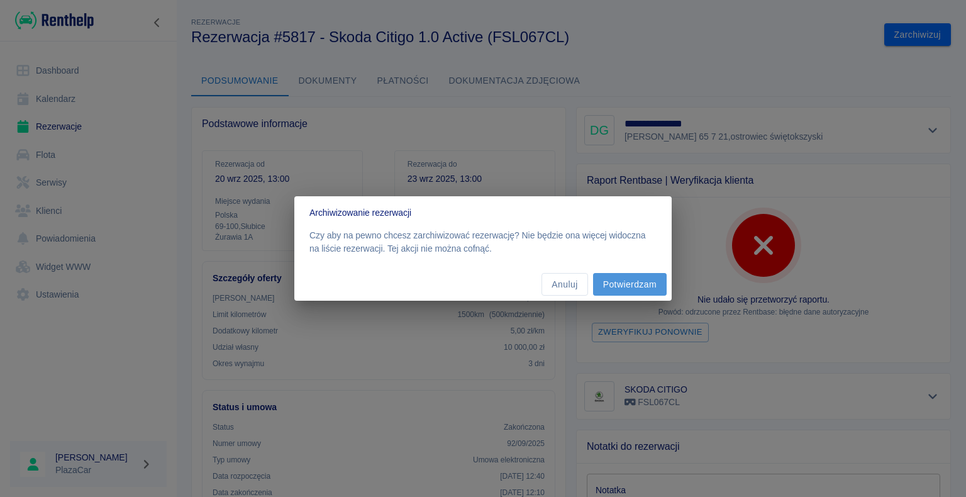
click at [628, 281] on button "Potwierdzam" at bounding box center [630, 284] width 74 height 23
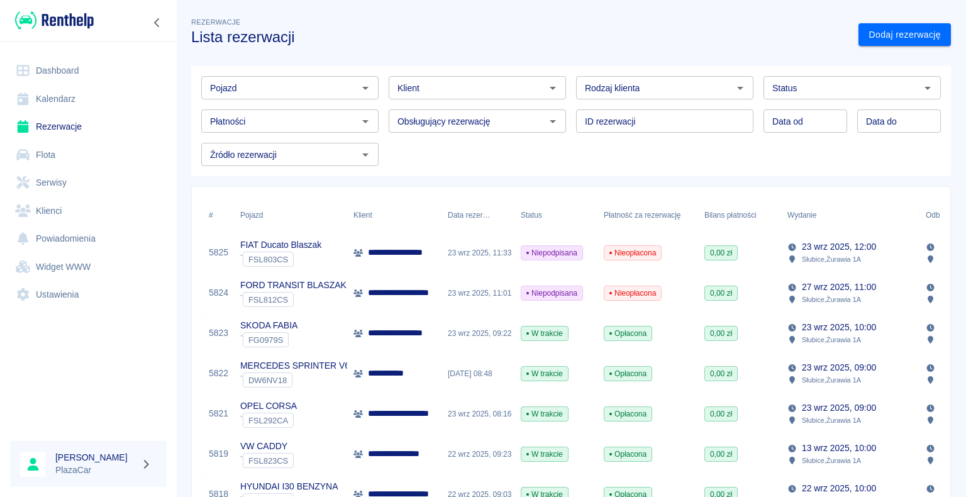
click at [494, 257] on div "23 wrz 2025, 11:33" at bounding box center [478, 253] width 73 height 40
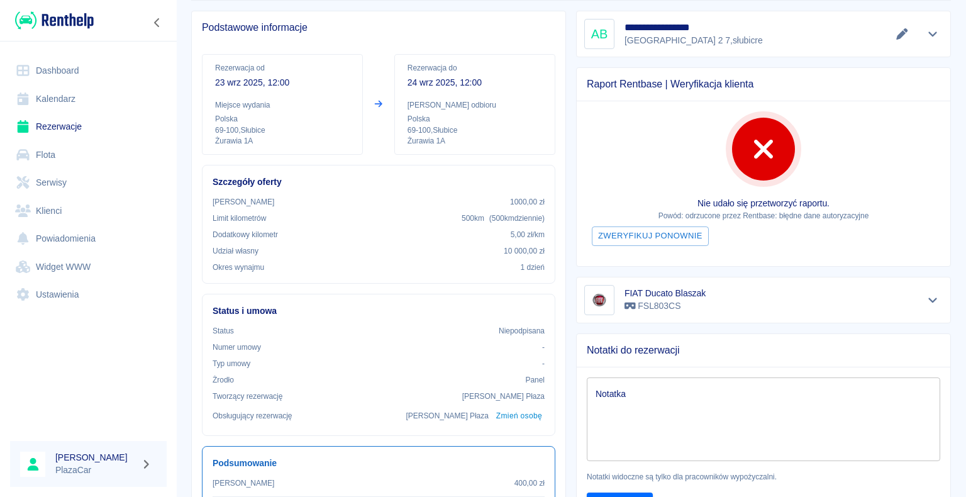
scroll to position [75, 0]
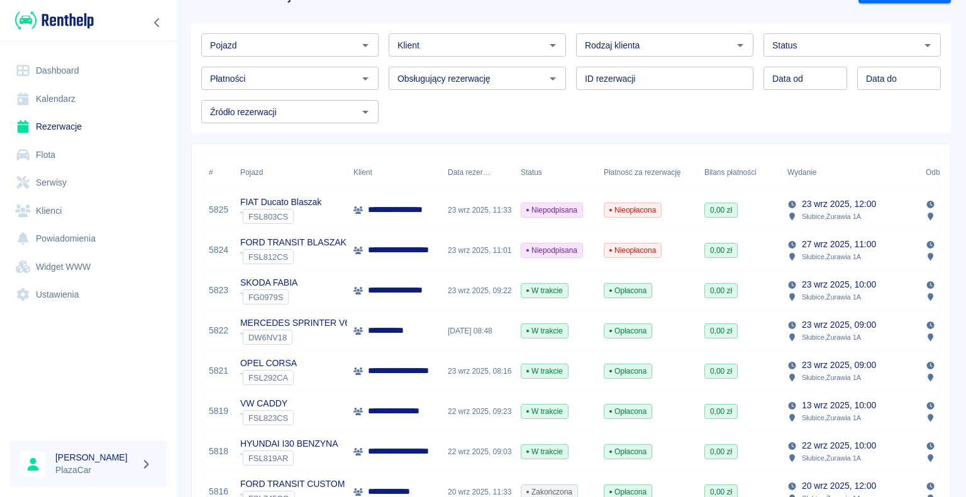
scroll to position [63, 0]
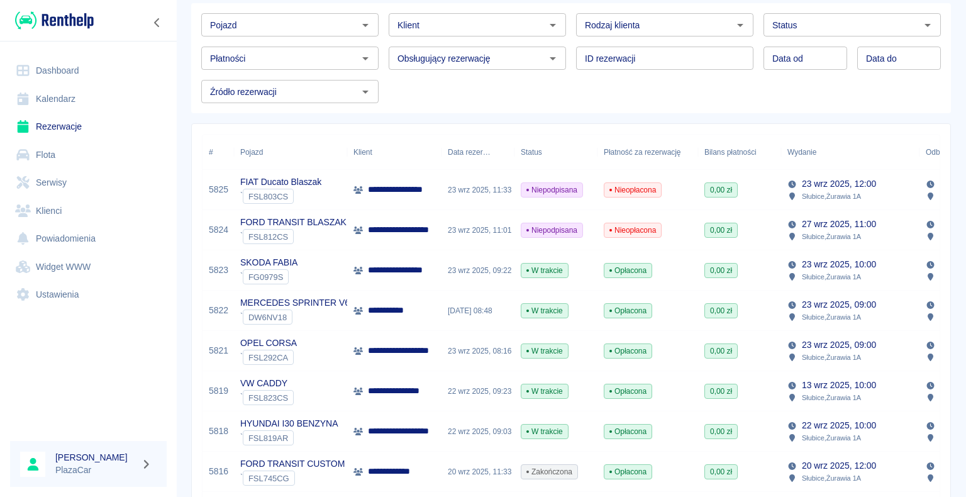
click at [340, 317] on div "` DW6NV18" at bounding box center [294, 316] width 109 height 15
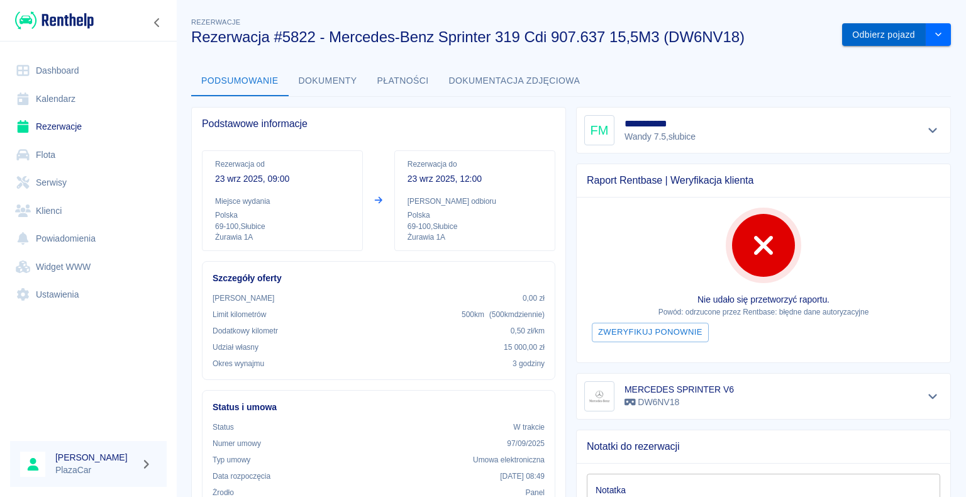
click at [860, 32] on button "Odbierz pojazd" at bounding box center [884, 34] width 84 height 23
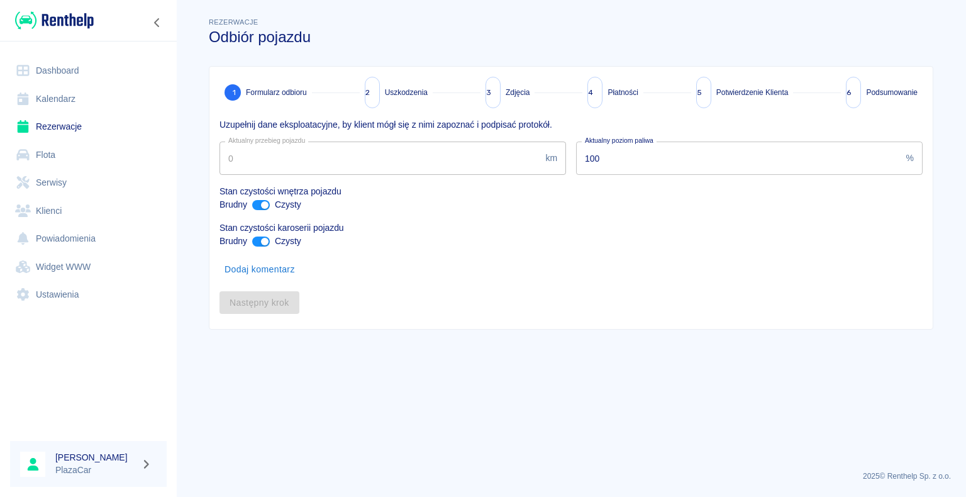
type input "327572"
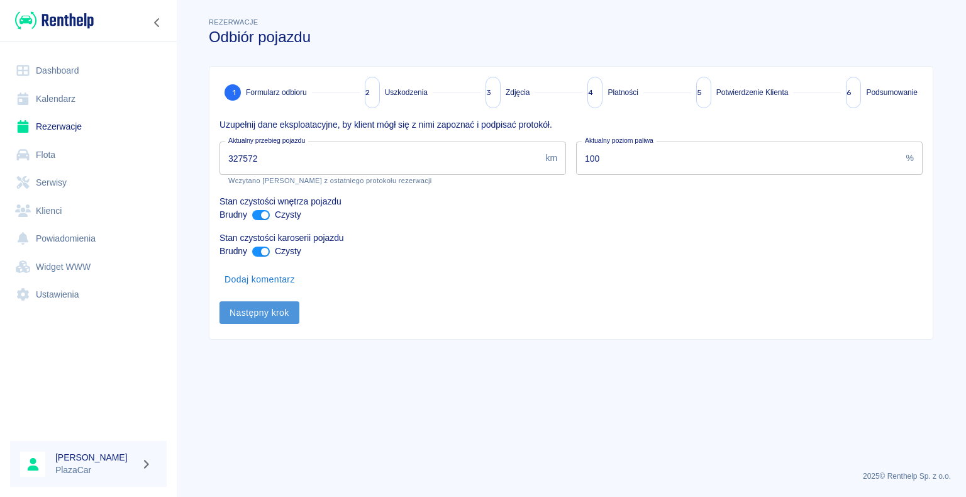
click at [264, 308] on button "Następny krok" at bounding box center [260, 312] width 80 height 23
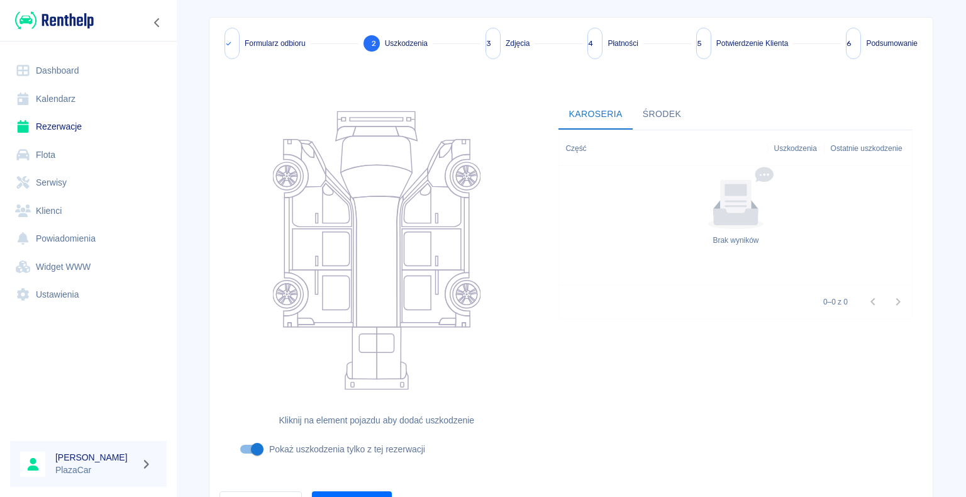
scroll to position [118, 0]
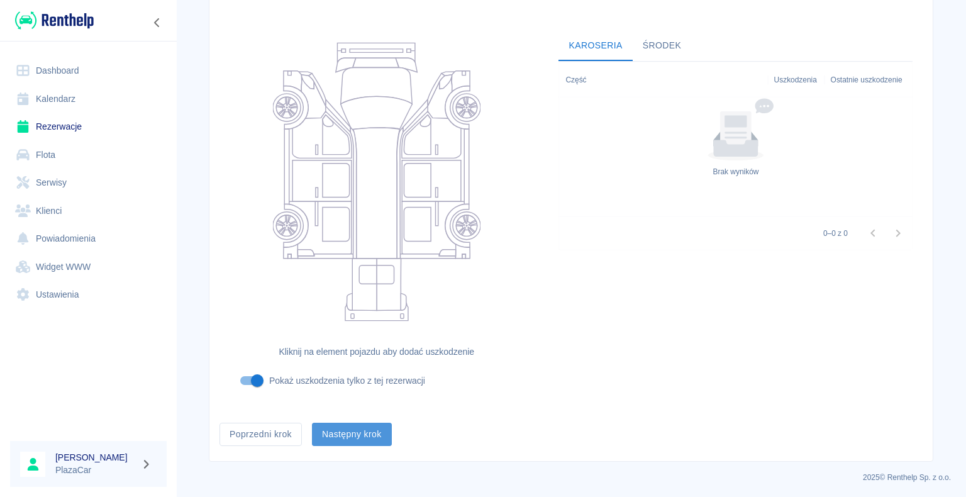
click at [350, 433] on button "Następny krok" at bounding box center [352, 434] width 80 height 23
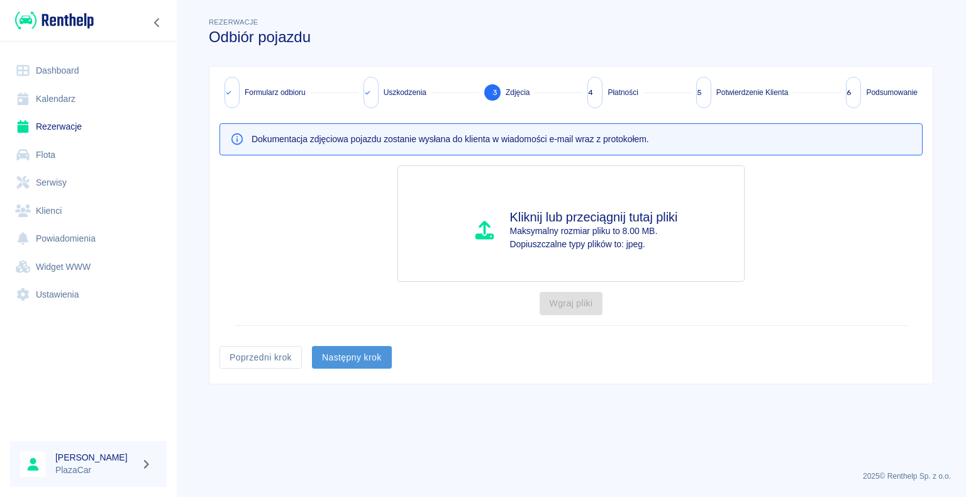
click at [352, 357] on button "Następny krok" at bounding box center [352, 357] width 80 height 23
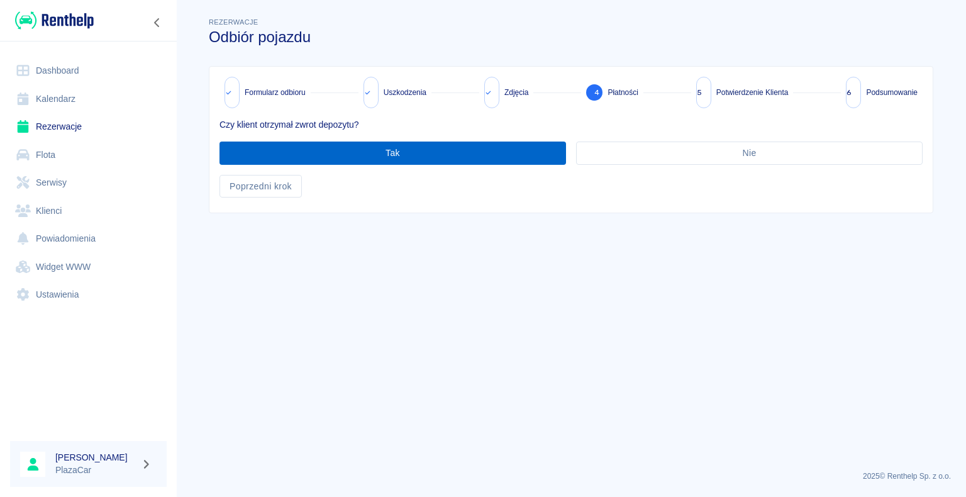
click at [395, 149] on button "Tak" at bounding box center [393, 153] width 347 height 23
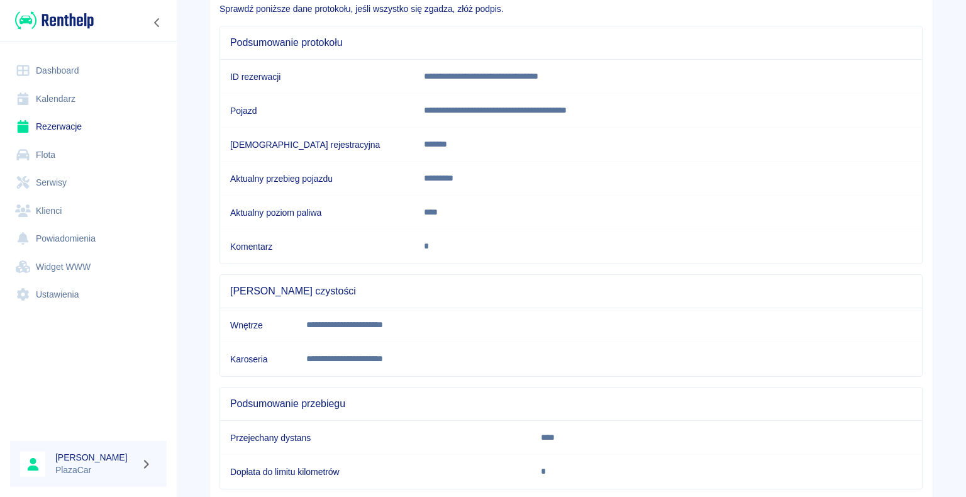
scroll to position [190, 0]
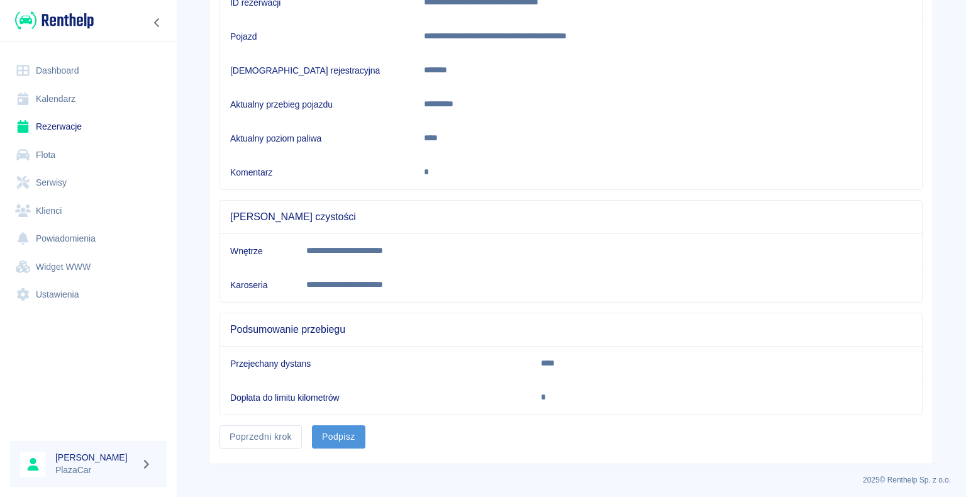
click at [338, 431] on button "Podpisz" at bounding box center [338, 436] width 53 height 23
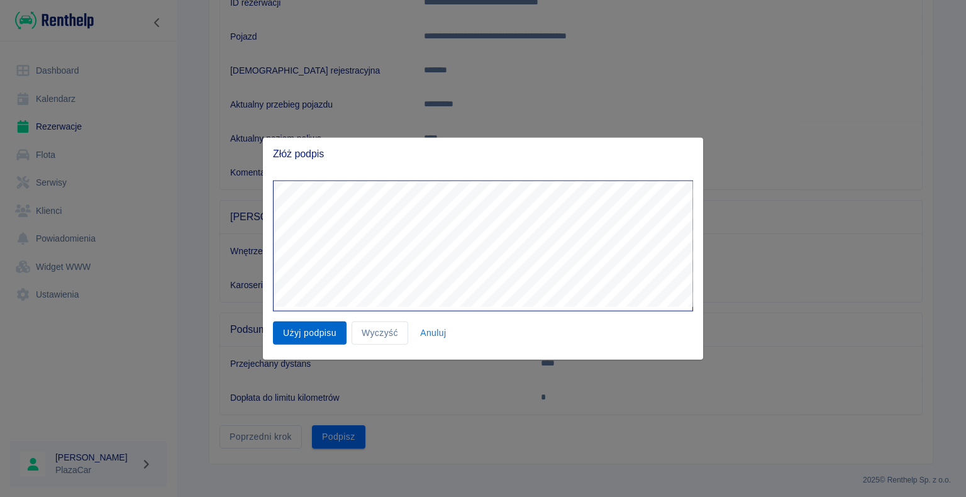
click at [316, 331] on button "Użyj podpisu" at bounding box center [310, 332] width 74 height 23
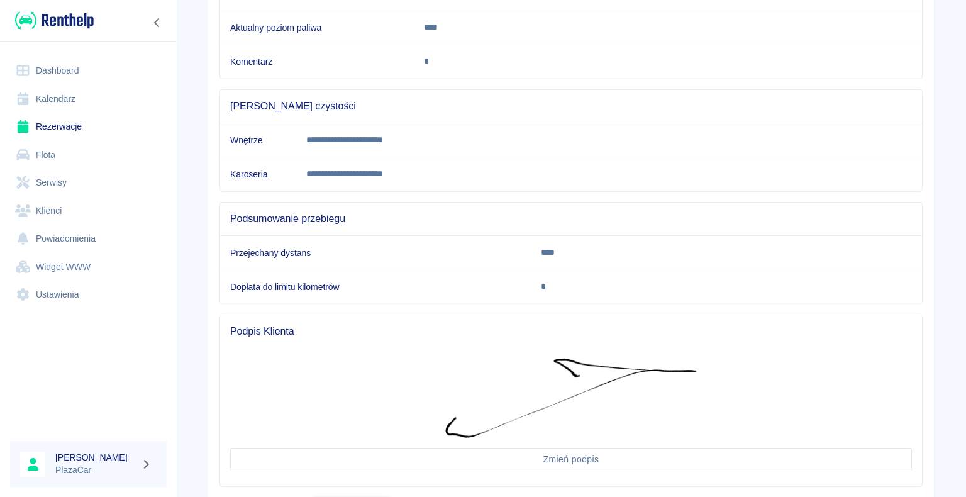
scroll to position [372, 0]
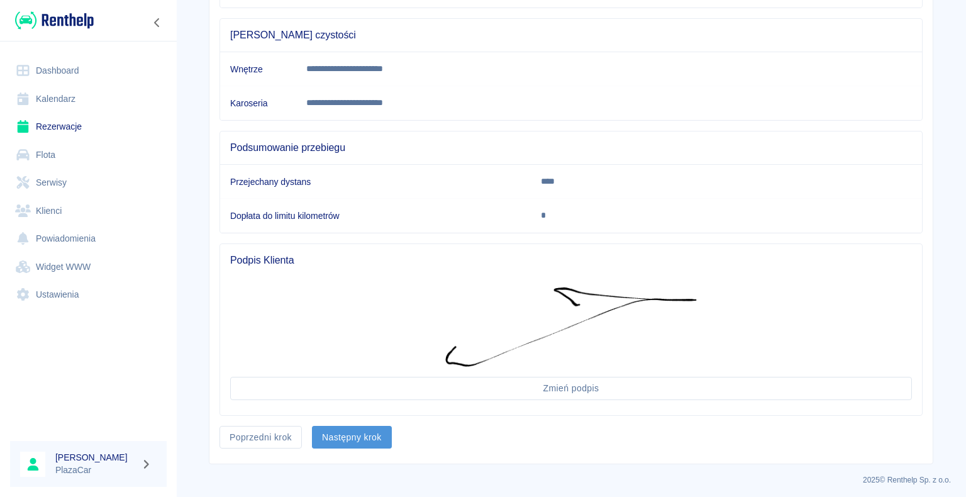
click at [346, 429] on button "Następny krok" at bounding box center [352, 437] width 80 height 23
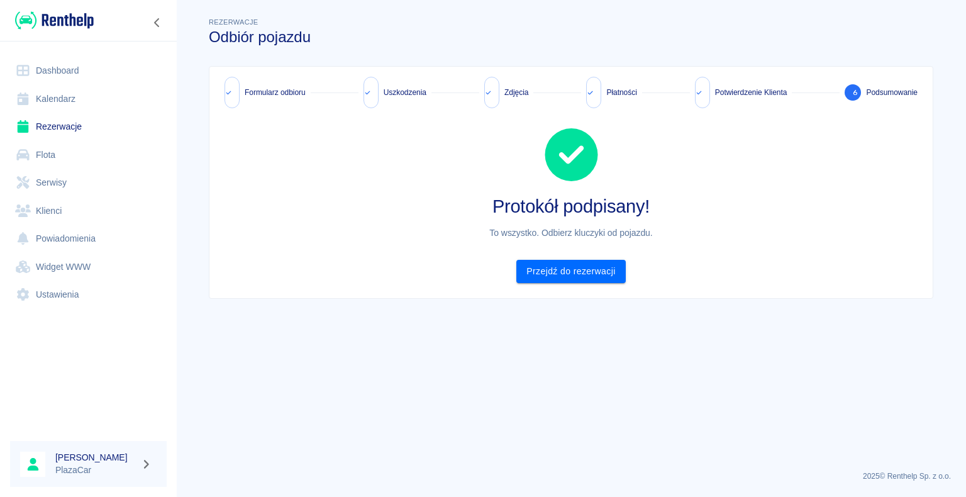
scroll to position [0, 0]
click at [564, 271] on link "Przejdź do rezerwacji" at bounding box center [570, 271] width 109 height 23
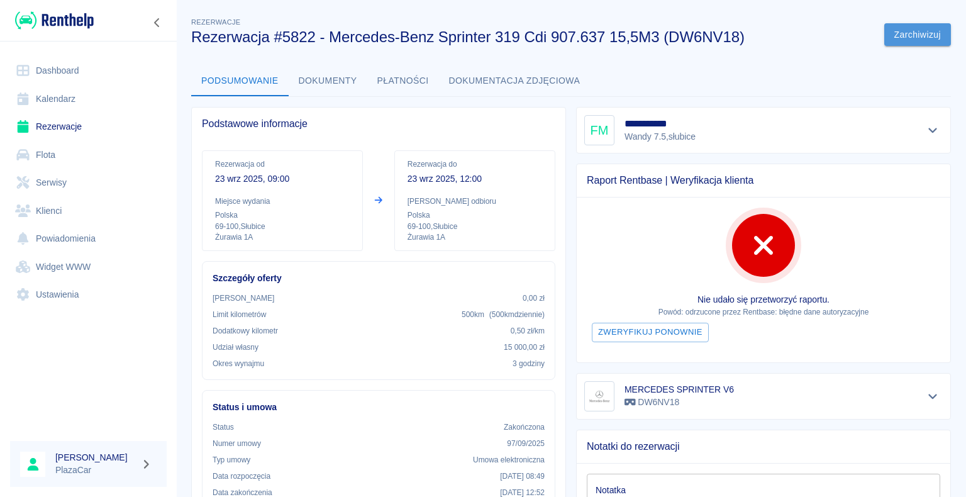
click at [903, 36] on button "Zarchiwizuj" at bounding box center [917, 34] width 67 height 23
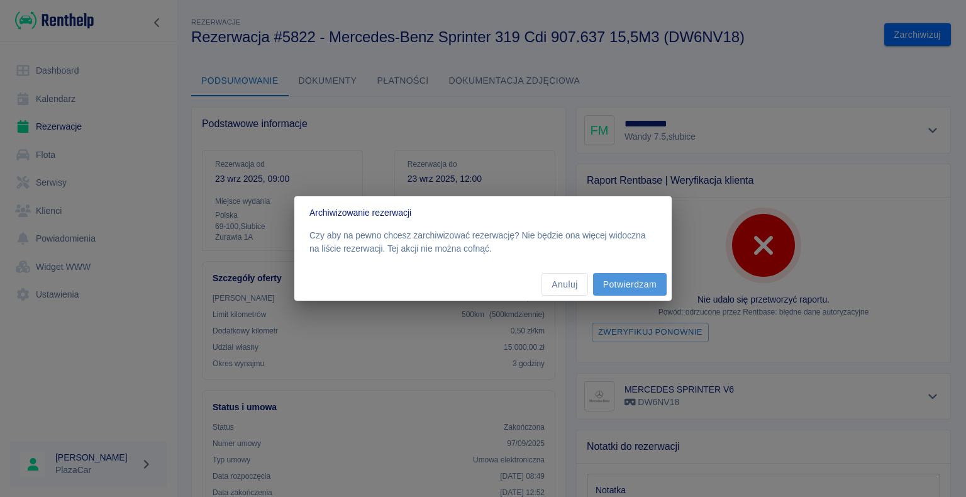
click at [634, 281] on button "Potwierdzam" at bounding box center [630, 284] width 74 height 23
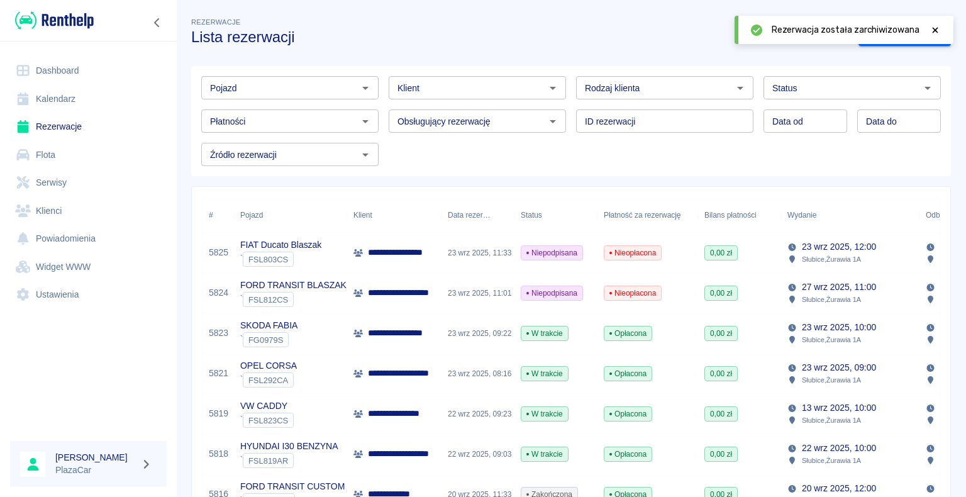
click at [450, 289] on div "23 wrz 2025, 11:01" at bounding box center [478, 293] width 73 height 40
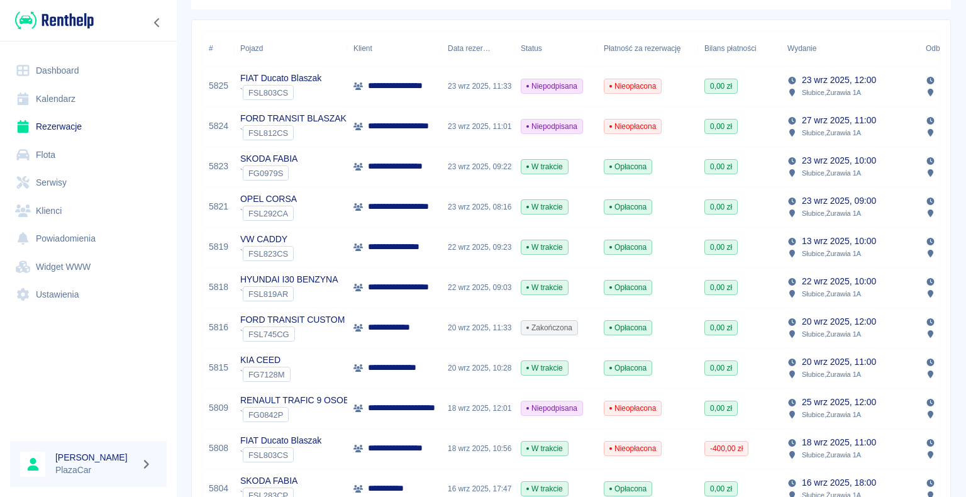
scroll to position [189, 0]
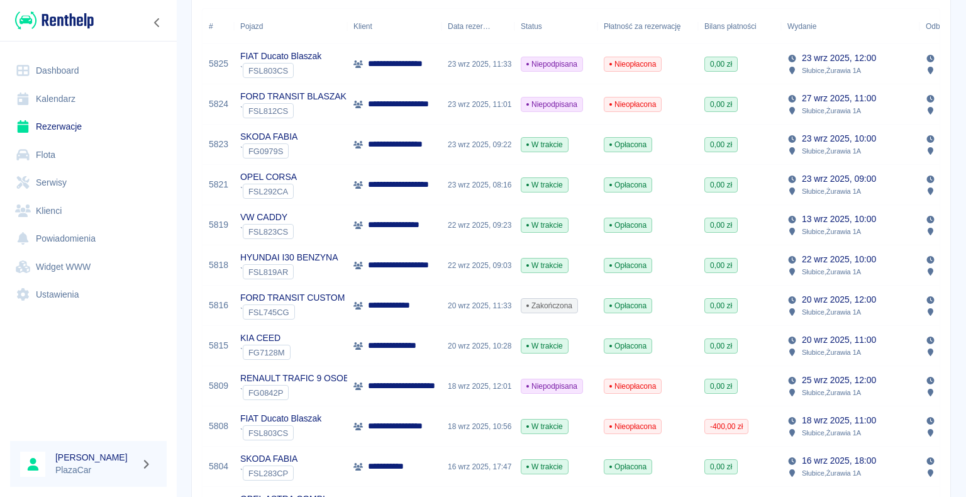
click at [390, 308] on p "**********" at bounding box center [394, 305] width 53 height 13
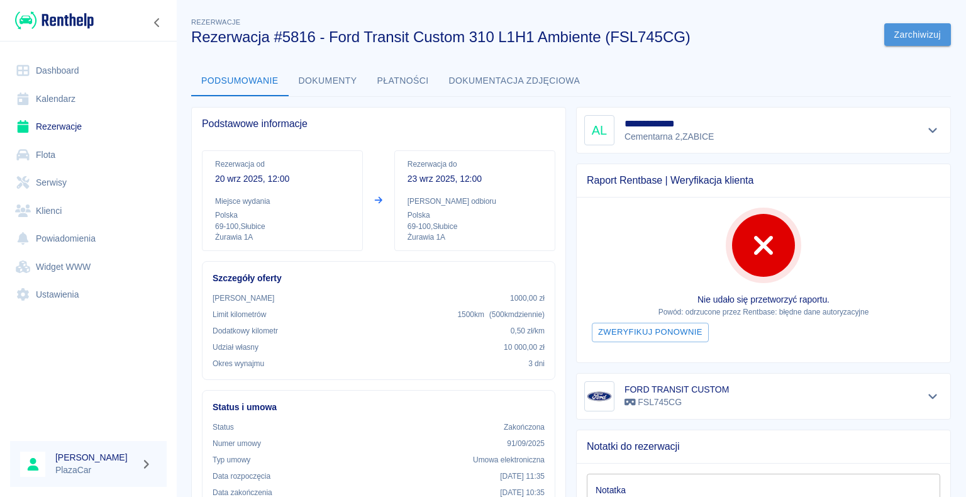
click at [894, 34] on button "Zarchiwizuj" at bounding box center [917, 34] width 67 height 23
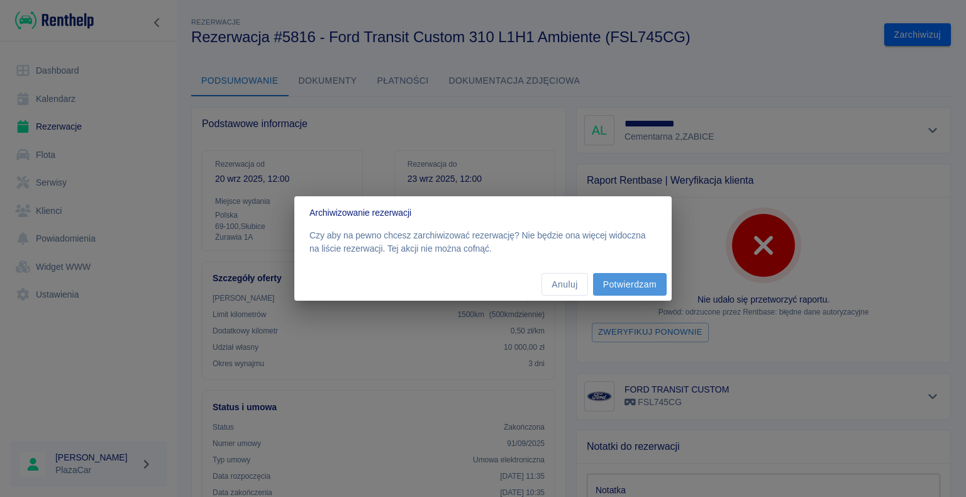
click at [626, 284] on button "Potwierdzam" at bounding box center [630, 284] width 74 height 23
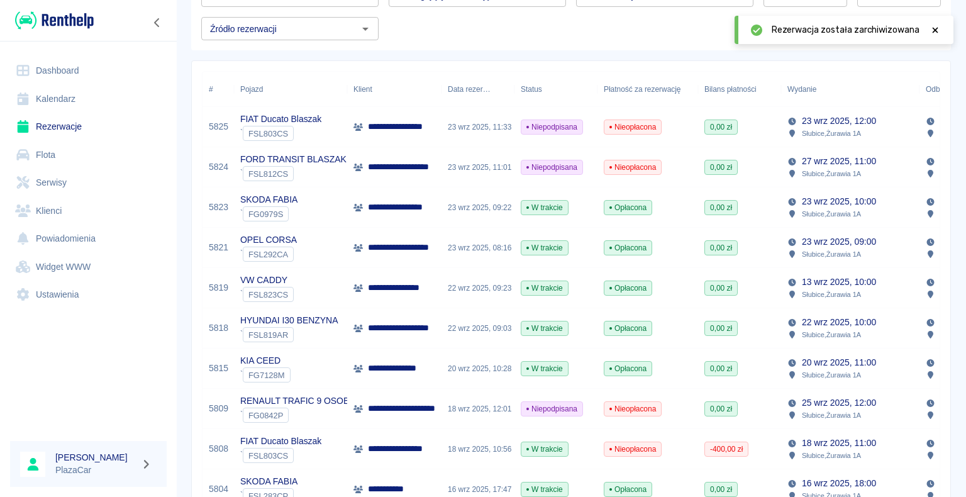
scroll to position [189, 0]
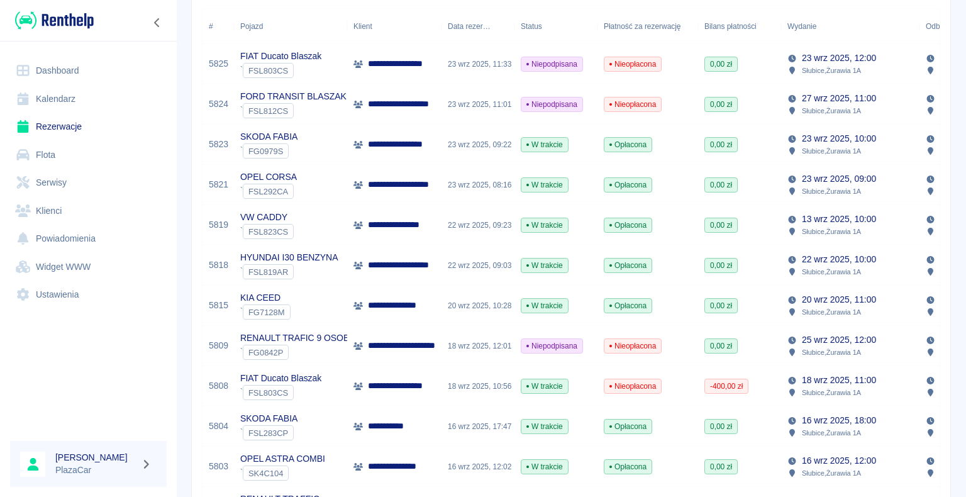
click at [460, 343] on div "18 wrz 2025, 12:01" at bounding box center [478, 346] width 73 height 40
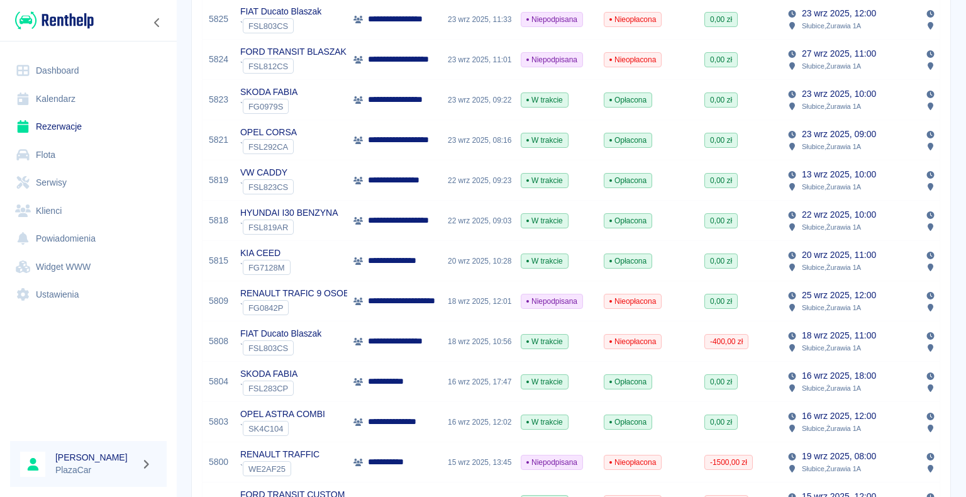
scroll to position [252, 0]
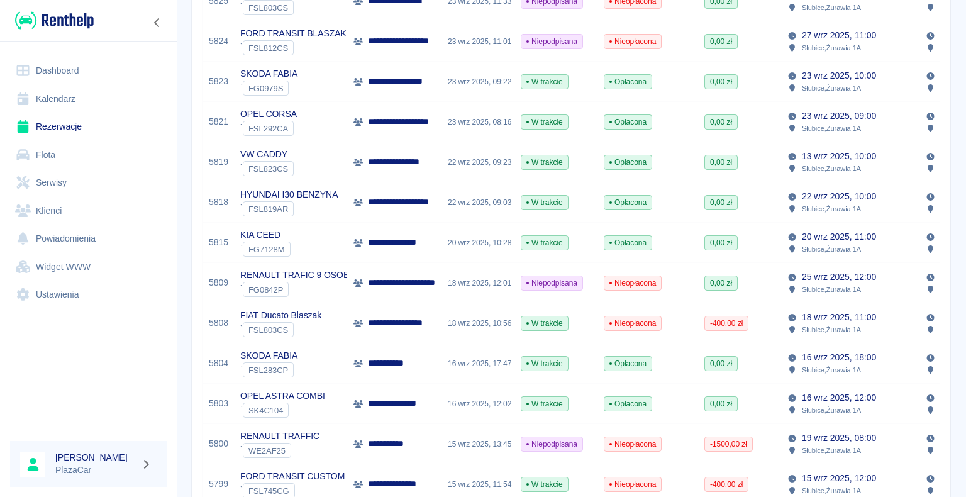
click at [390, 321] on p "**********" at bounding box center [403, 322] width 71 height 13
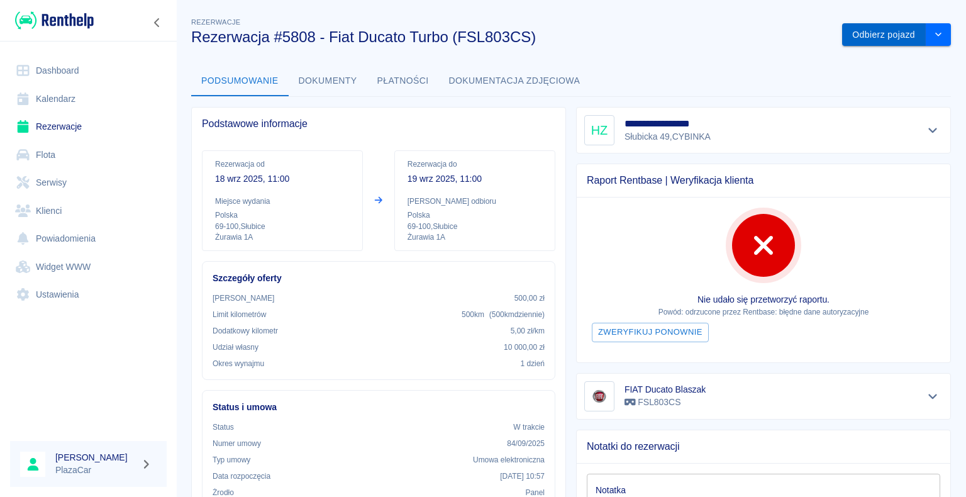
click at [871, 36] on button "Odbierz pojazd" at bounding box center [884, 34] width 84 height 23
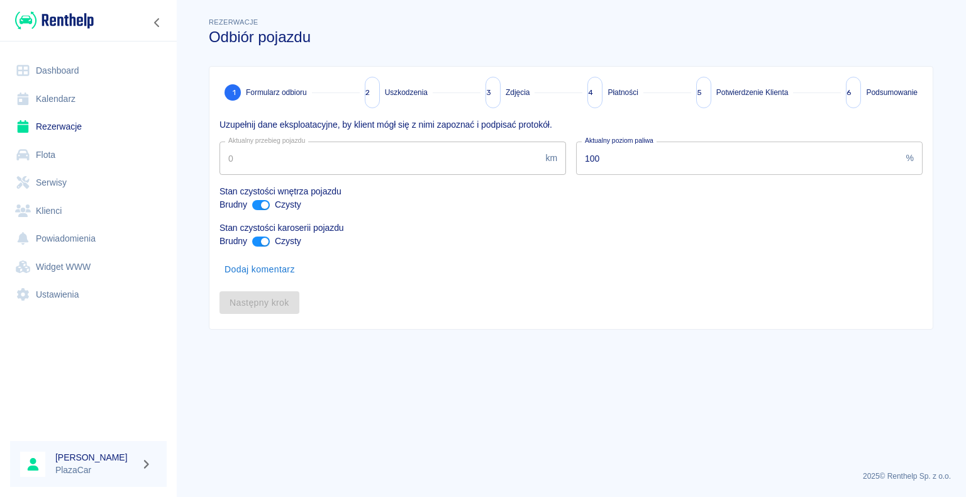
type input "271300"
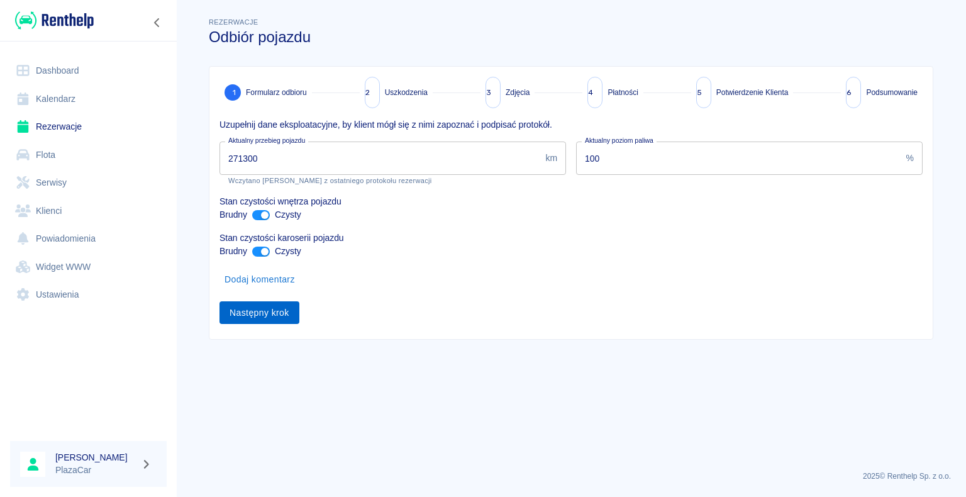
click at [259, 312] on button "Następny krok" at bounding box center [260, 312] width 80 height 23
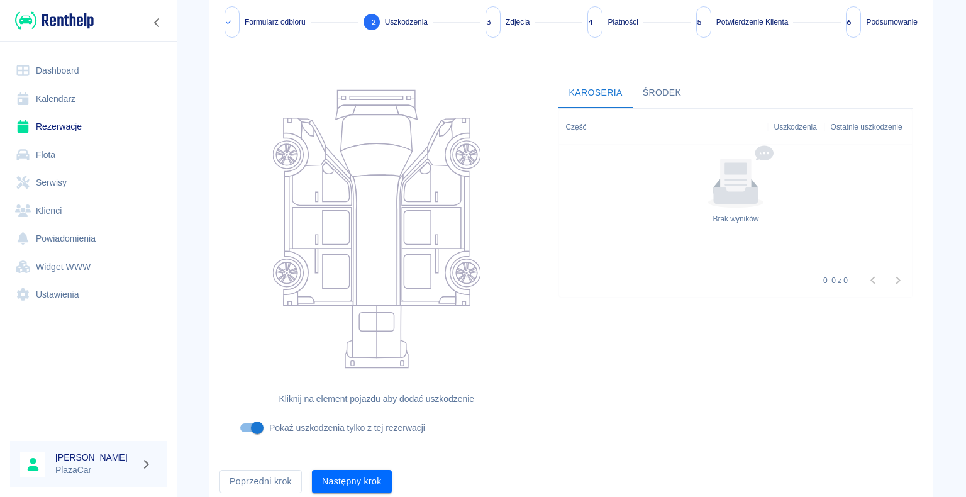
scroll to position [118, 0]
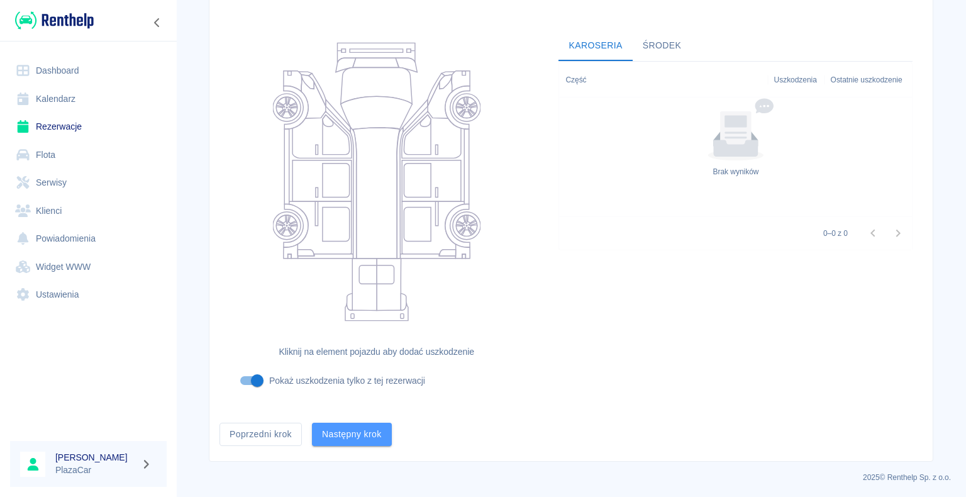
click at [347, 431] on button "Następny krok" at bounding box center [352, 434] width 80 height 23
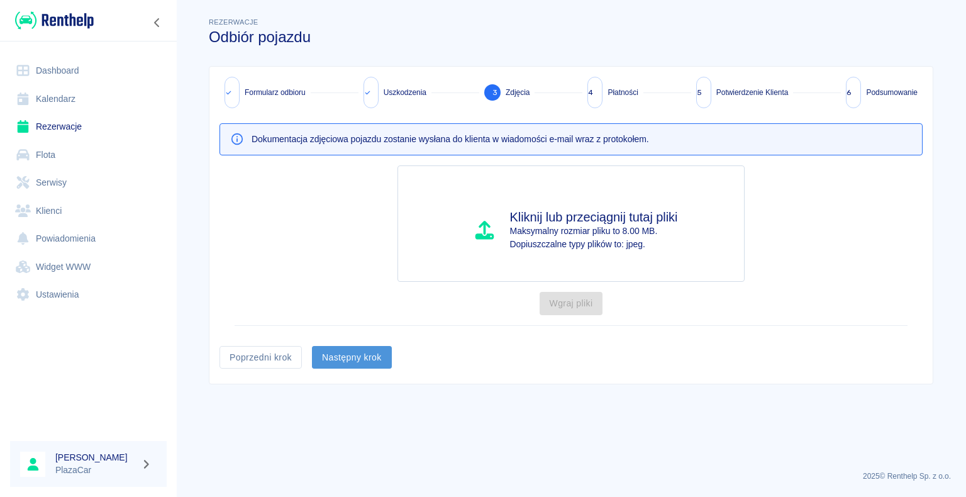
click at [354, 354] on button "Następny krok" at bounding box center [352, 357] width 80 height 23
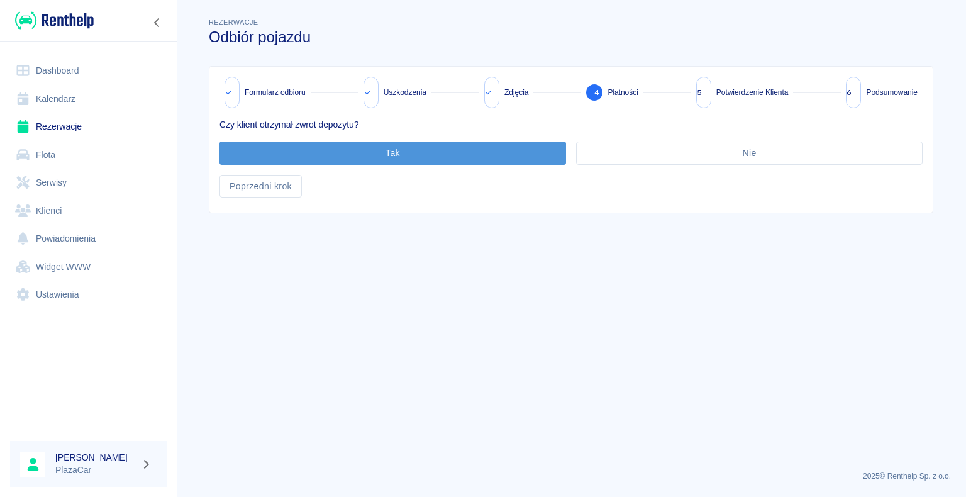
click at [389, 154] on button "Tak" at bounding box center [393, 153] width 347 height 23
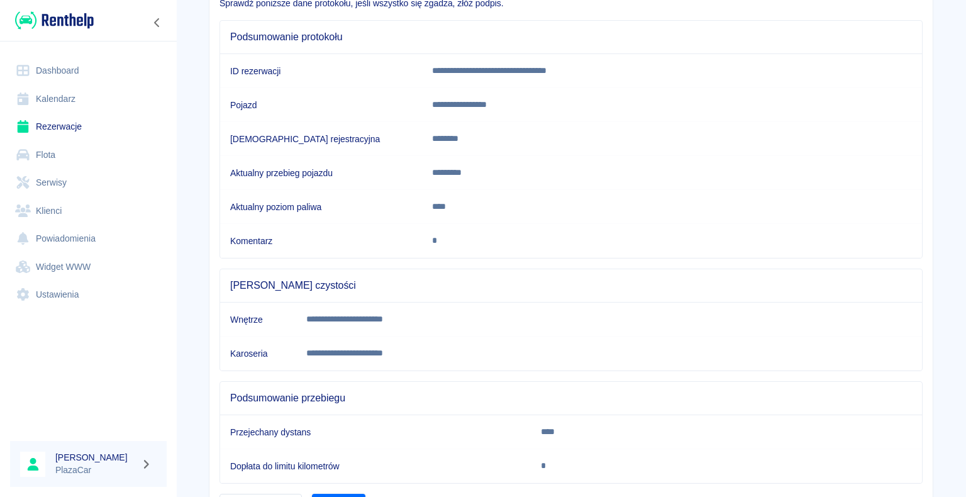
scroll to position [190, 0]
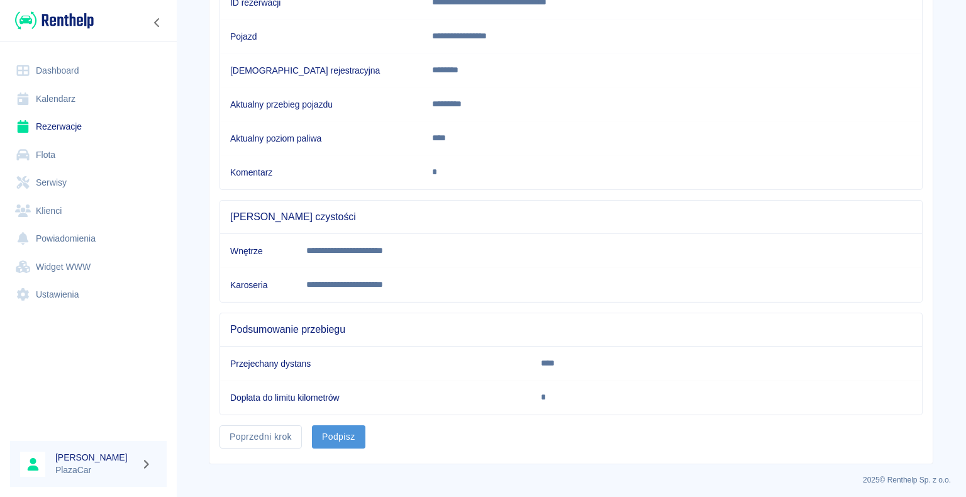
click at [331, 431] on button "Podpisz" at bounding box center [338, 436] width 53 height 23
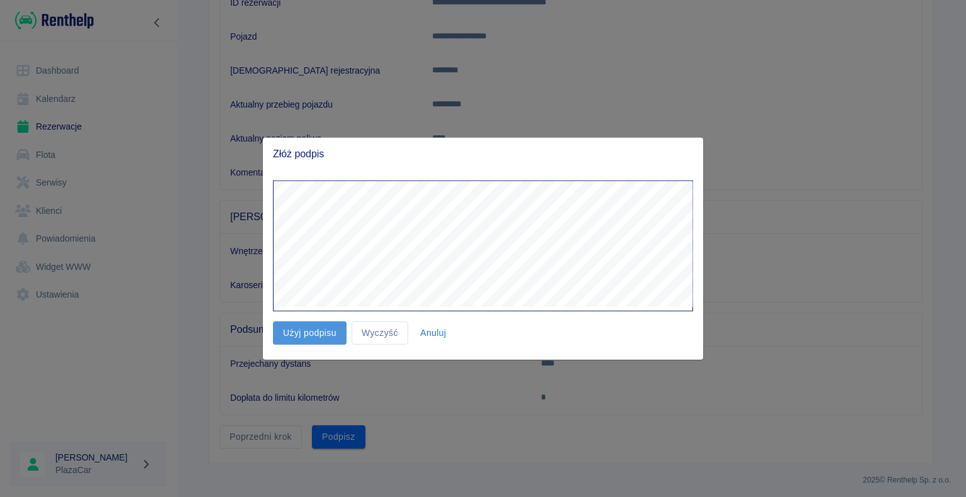
click at [302, 332] on button "Użyj podpisu" at bounding box center [310, 332] width 74 height 23
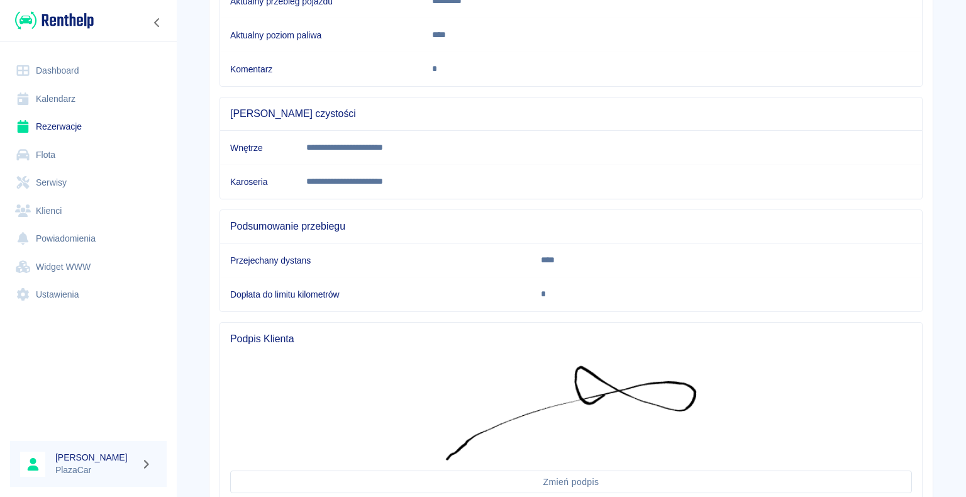
scroll to position [387, 0]
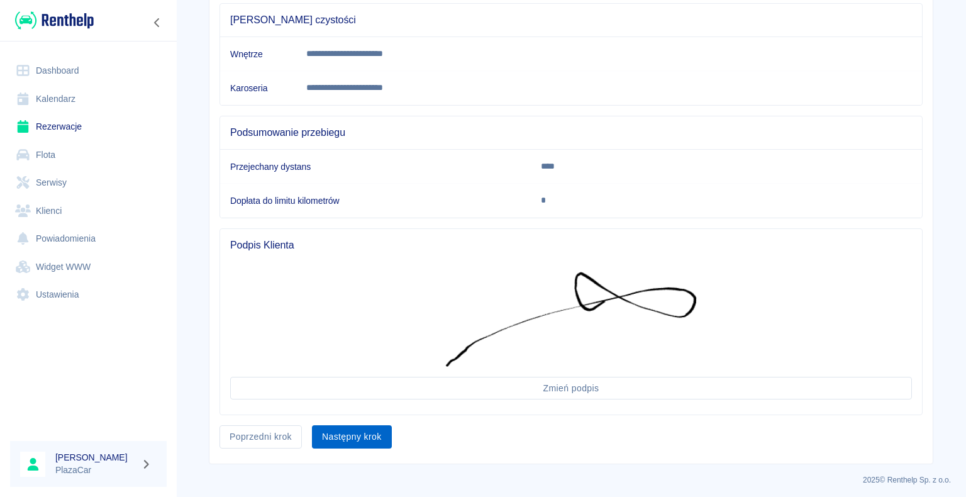
click at [345, 437] on button "Następny krok" at bounding box center [352, 436] width 80 height 23
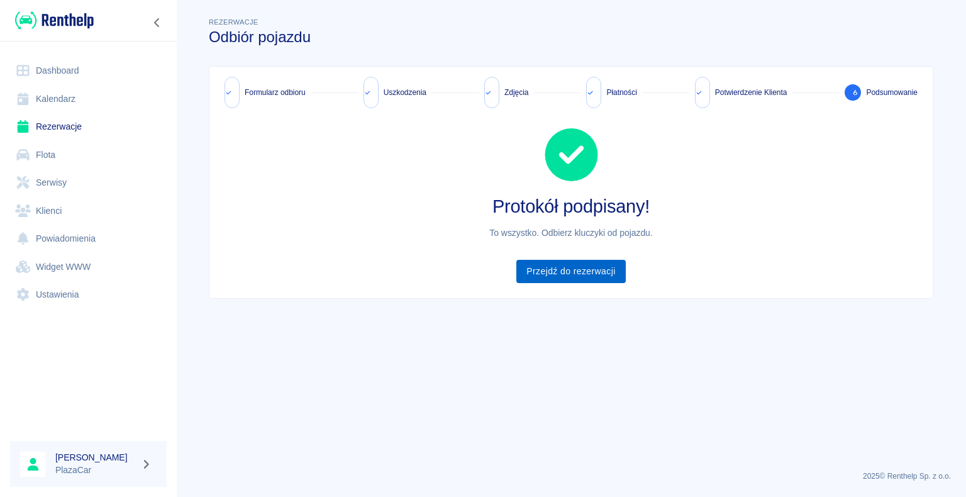
click at [572, 268] on link "Przejdź do rezerwacji" at bounding box center [570, 271] width 109 height 23
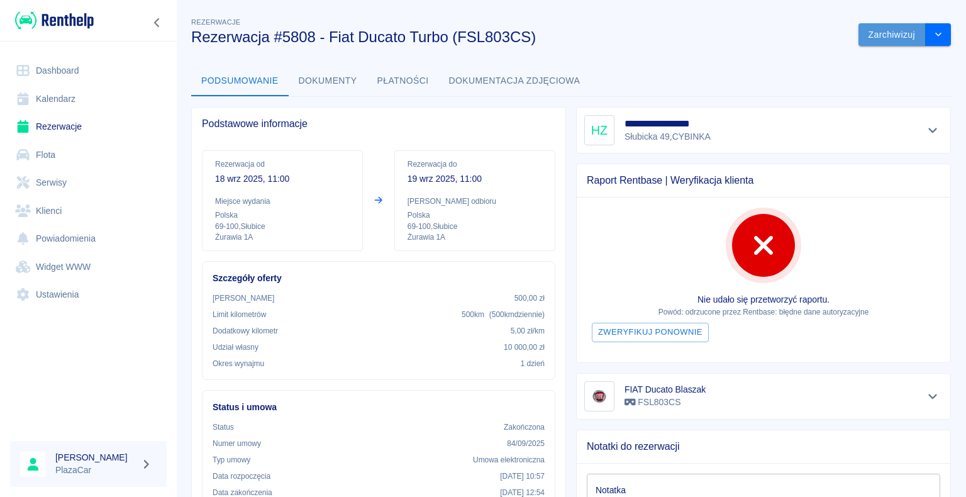
click at [880, 29] on button "Zarchiwizuj" at bounding box center [892, 34] width 67 height 23
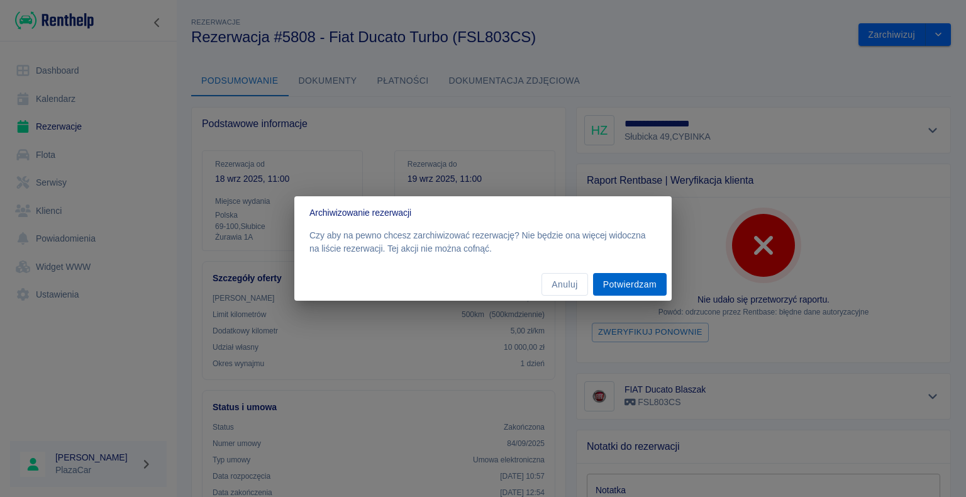
click at [626, 286] on button "Potwierdzam" at bounding box center [630, 284] width 74 height 23
